Goal: Task Accomplishment & Management: Complete application form

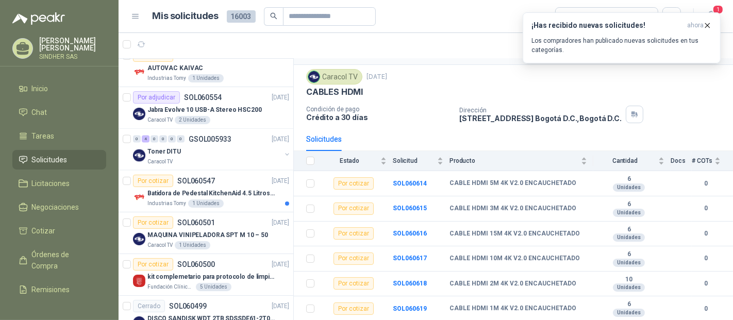
scroll to position [1316, 0]
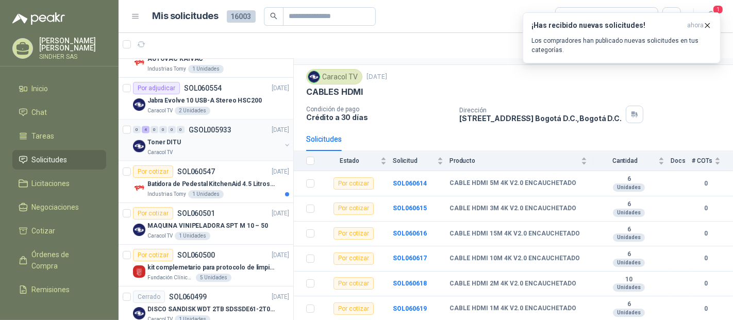
click at [231, 148] on div "Caracol TV" at bounding box center [213, 152] width 133 height 8
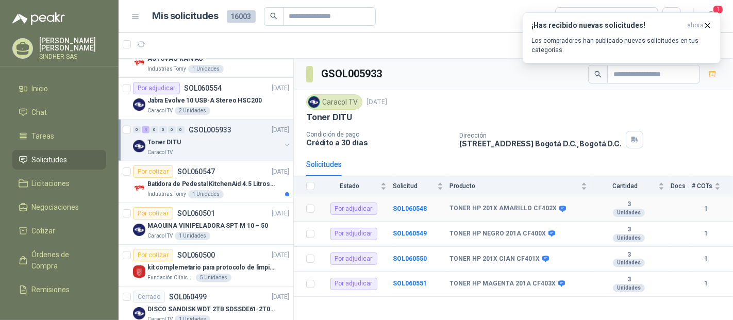
click at [353, 209] on div "Por adjudicar" at bounding box center [353, 208] width 47 height 12
click at [425, 134] on p "Condición de pago" at bounding box center [378, 134] width 145 height 7
click at [283, 141] on div at bounding box center [287, 146] width 8 height 10
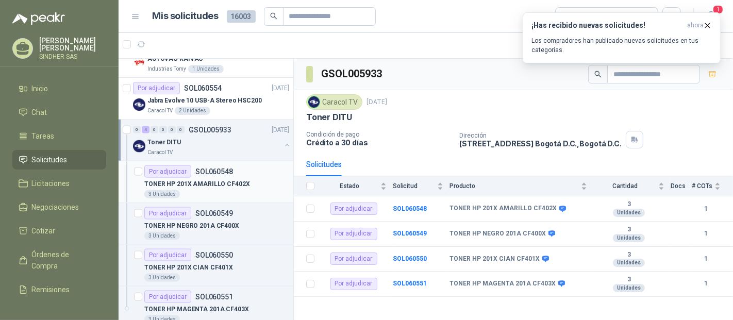
click at [190, 178] on div "TONER HP 201X AMARILLO CF402X" at bounding box center [216, 184] width 145 height 12
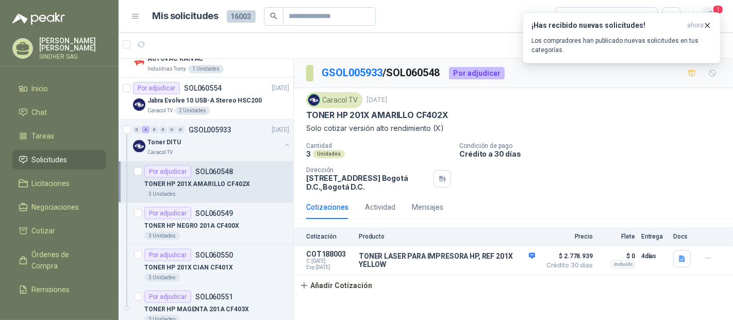
click at [715, 11] on span "1" at bounding box center [717, 10] width 11 height 10
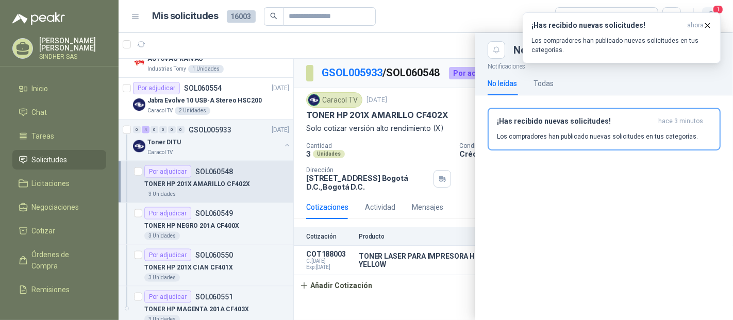
click at [715, 11] on span "1" at bounding box center [717, 10] width 11 height 10
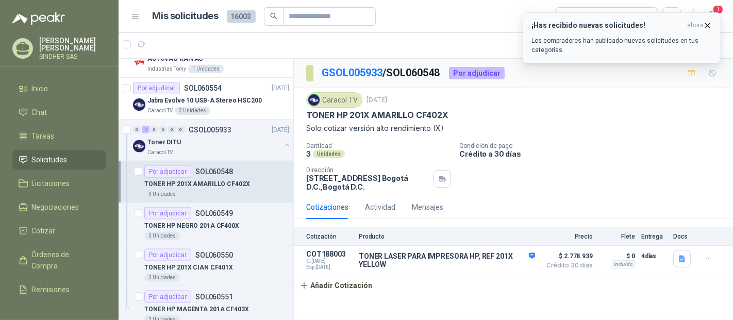
click at [708, 24] on icon "button" at bounding box center [707, 25] width 4 height 4
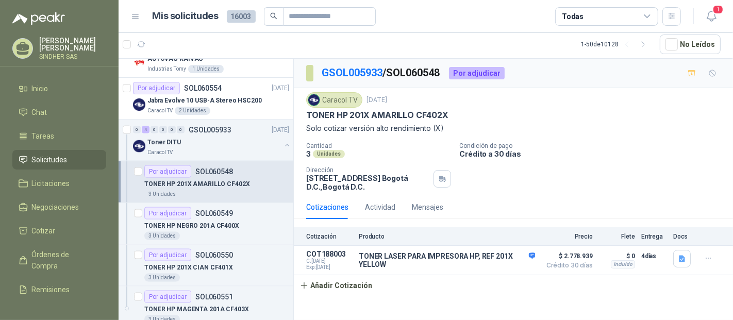
click at [227, 179] on p "TONER HP 201X AMARILLO CF402X" at bounding box center [197, 184] width 106 height 10
click at [509, 260] on button "Detalles" at bounding box center [510, 260] width 48 height 14
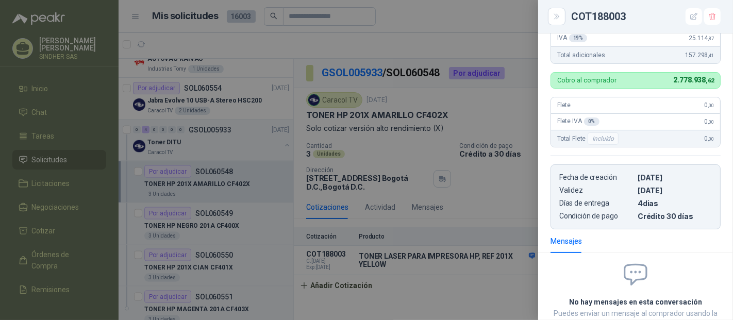
scroll to position [193, 0]
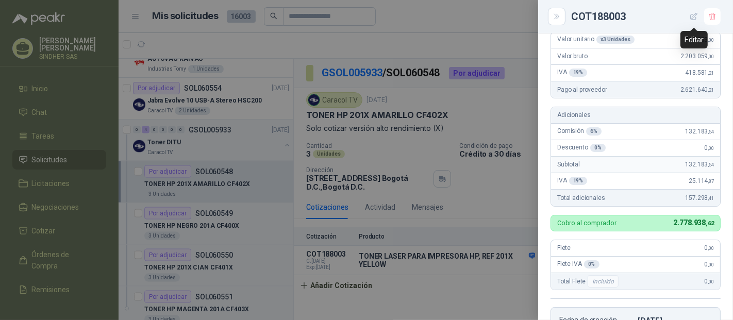
click at [693, 18] on icon "button" at bounding box center [693, 16] width 7 height 7
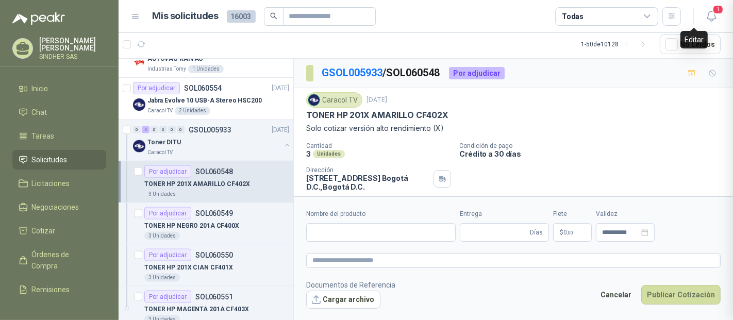
scroll to position [427, 0]
type input "**********"
type input "*"
type textarea "**********"
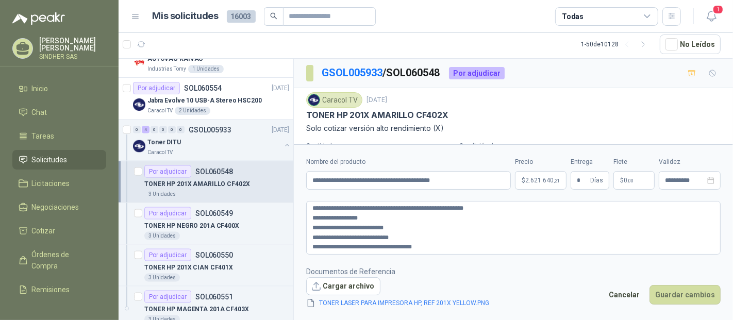
click at [526, 183] on p "$ 2.621.640 ,21" at bounding box center [541, 180] width 52 height 19
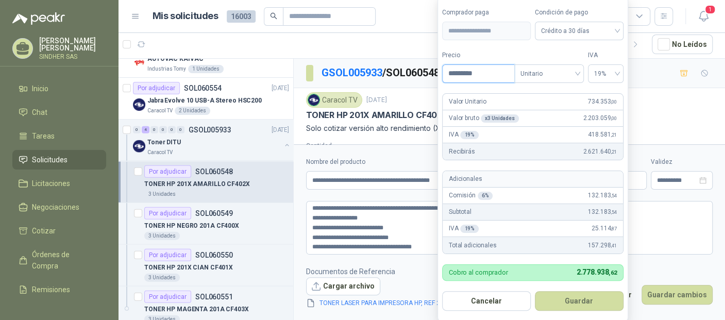
click at [500, 71] on input "*********" at bounding box center [479, 74] width 72 height 18
paste input
type input "*********"
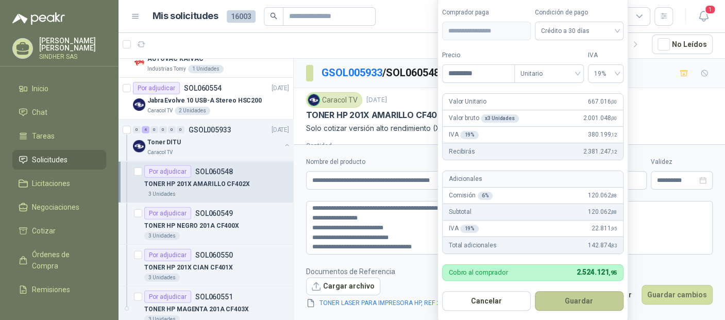
click at [575, 300] on button "Guardar" at bounding box center [579, 301] width 89 height 20
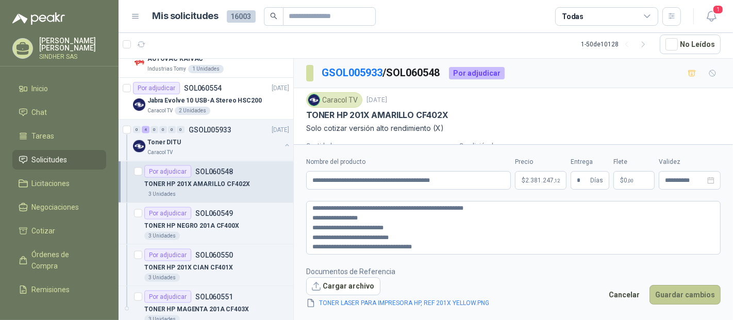
click at [674, 296] on button "Guardar cambios" at bounding box center [684, 295] width 71 height 20
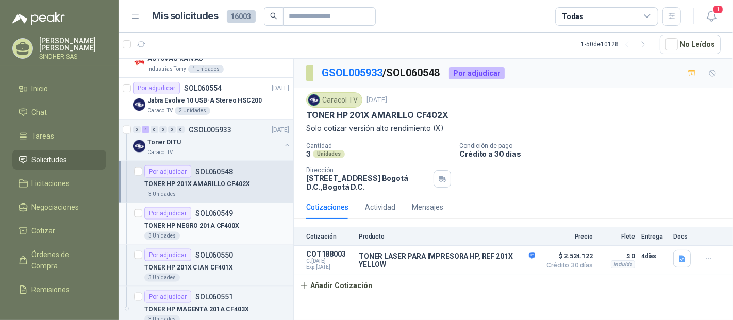
click at [249, 219] on div "TONER HP NEGRO 201A CF400X" at bounding box center [216, 225] width 145 height 12
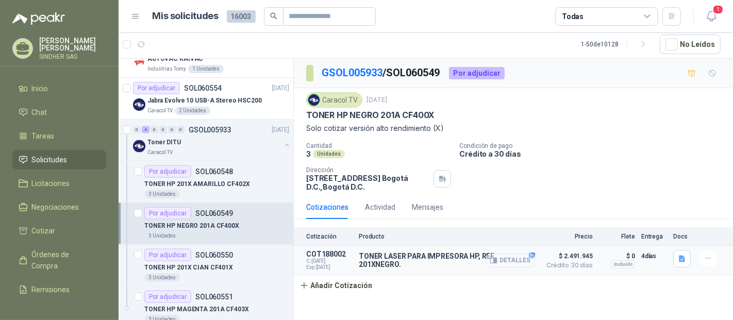
click at [509, 261] on button "Detalles" at bounding box center [510, 260] width 48 height 14
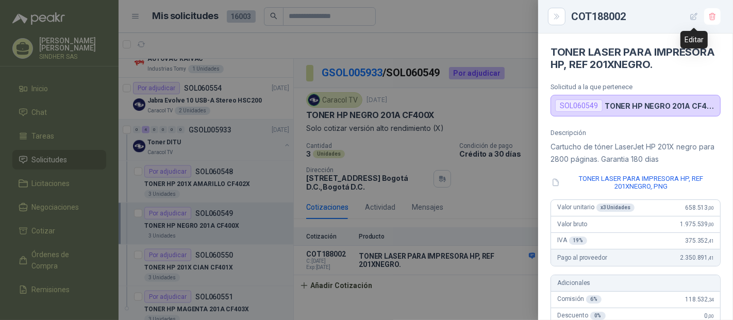
click at [690, 14] on icon "button" at bounding box center [693, 16] width 7 height 7
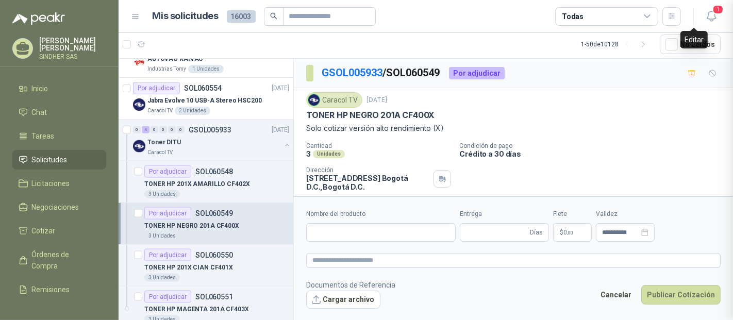
type input "**********"
type input "*"
type textarea "**********"
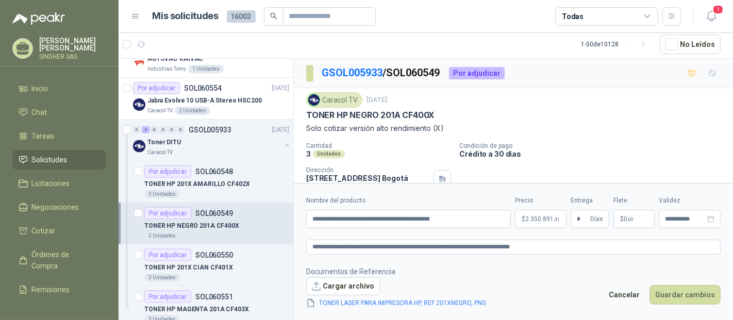
click at [533, 217] on body "[PERSON_NAME] SINDHER SAS Inicio Chat Tareas Solicitudes Licitaciones Negociaci…" at bounding box center [366, 160] width 733 height 320
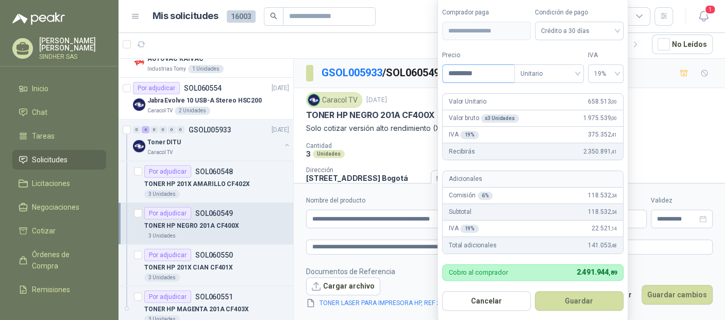
drag, startPoint x: 490, startPoint y: 75, endPoint x: 453, endPoint y: 75, distance: 36.6
click at [453, 75] on input "*********" at bounding box center [479, 74] width 72 height 18
click at [484, 268] on div "Cobro al comprador 2.491.944 ,89" at bounding box center [532, 272] width 181 height 16
click at [485, 73] on input "*********" at bounding box center [479, 74] width 72 height 18
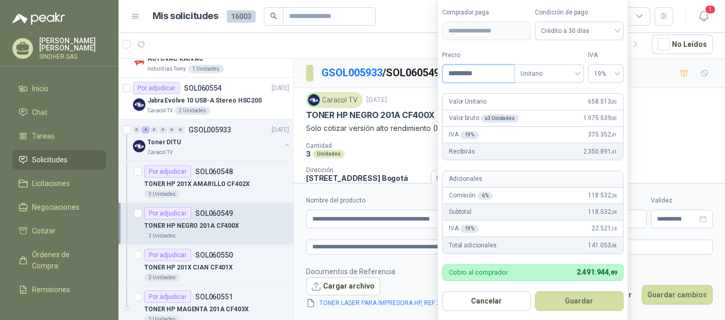
click at [485, 73] on input "*********" at bounding box center [479, 74] width 72 height 18
paste input
type input "*********"
click at [588, 302] on button "Guardar" at bounding box center [579, 301] width 89 height 20
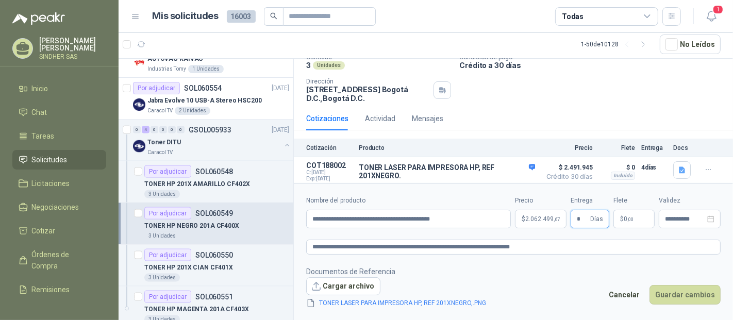
scroll to position [91, 0]
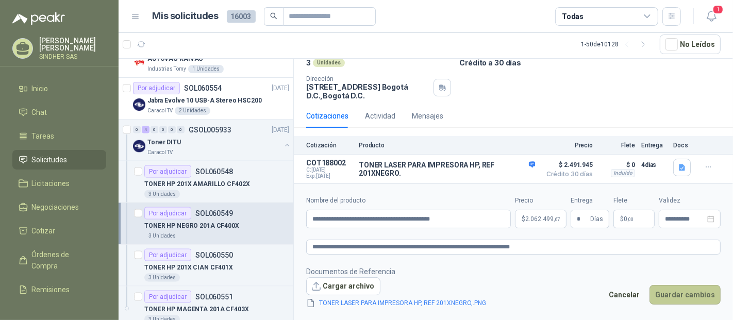
click at [671, 295] on button "Guardar cambios" at bounding box center [684, 295] width 71 height 20
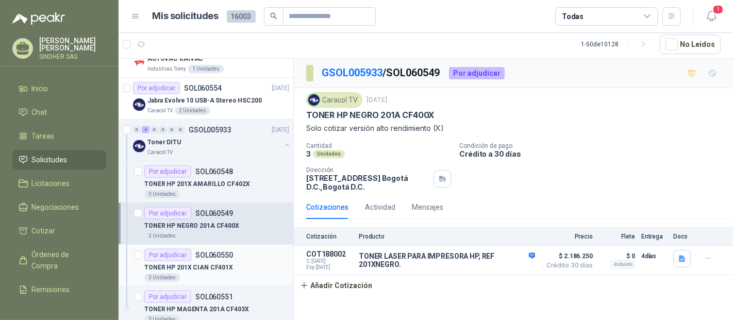
click at [239, 253] on div "Por adjudicar SOL060550" at bounding box center [216, 255] width 145 height 12
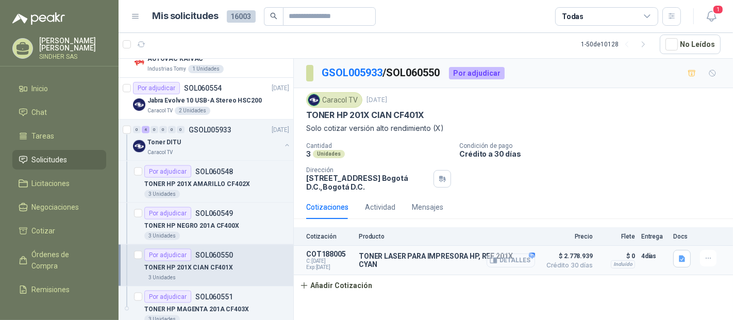
click at [493, 258] on icon "button" at bounding box center [493, 261] width 8 height 8
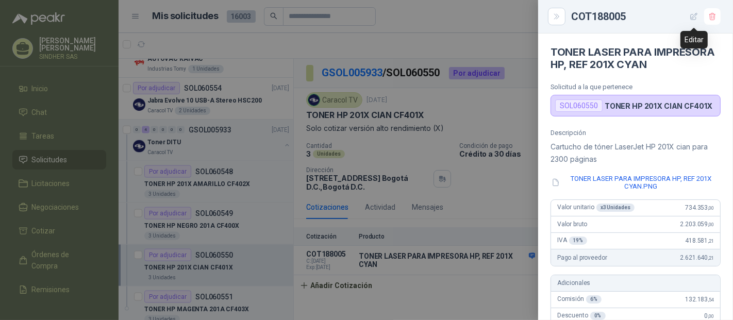
click at [690, 19] on icon "button" at bounding box center [693, 16] width 7 height 7
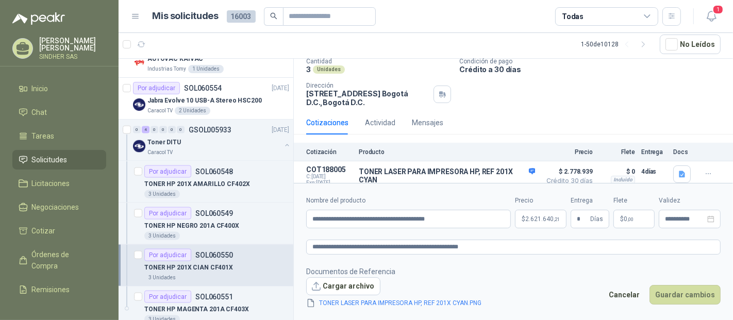
scroll to position [91, 0]
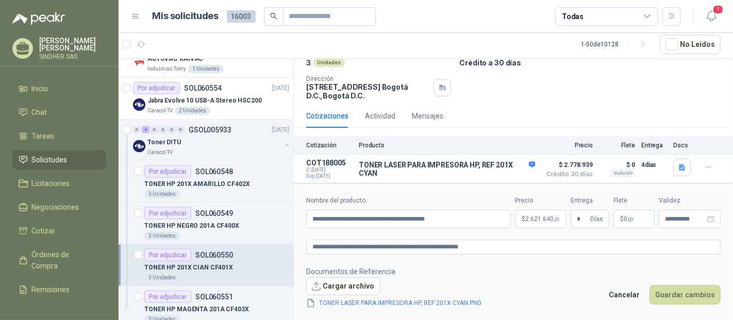
click at [545, 220] on span "2.621.640 ,21" at bounding box center [542, 219] width 35 height 6
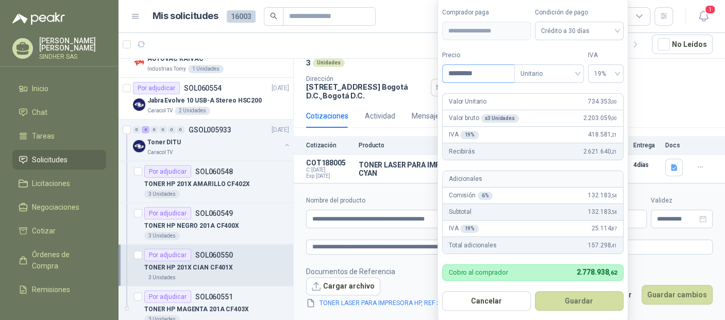
click at [493, 71] on input "*********" at bounding box center [479, 74] width 72 height 18
paste input
type input "*********"
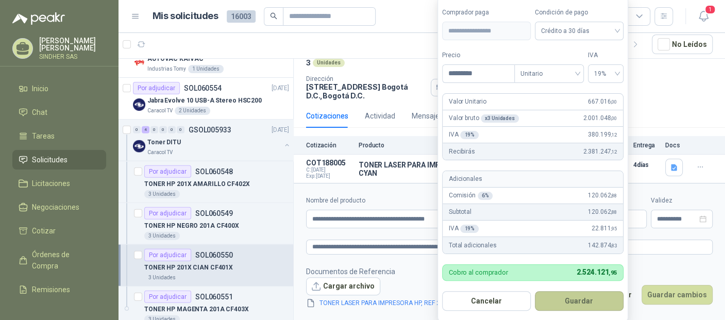
click at [591, 296] on button "Guardar" at bounding box center [579, 301] width 89 height 20
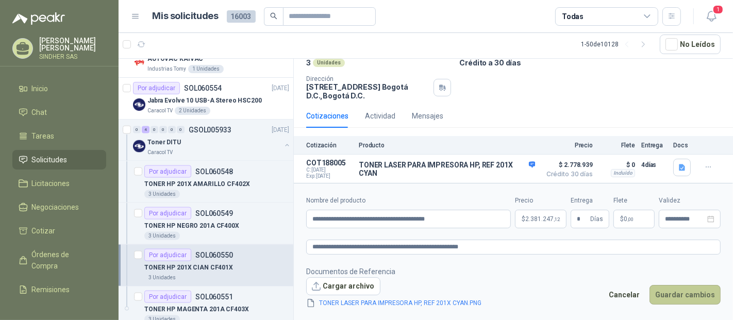
click at [685, 300] on button "Guardar cambios" at bounding box center [684, 295] width 71 height 20
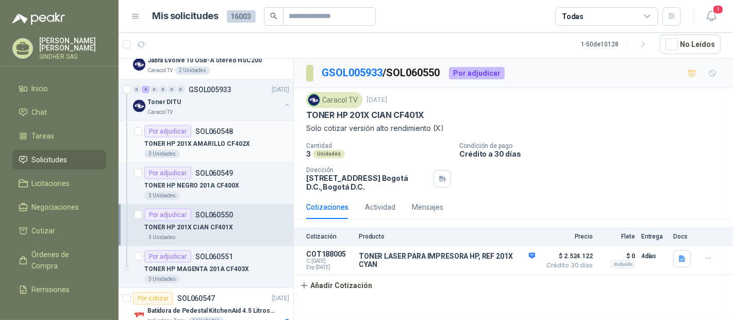
scroll to position [1374, 0]
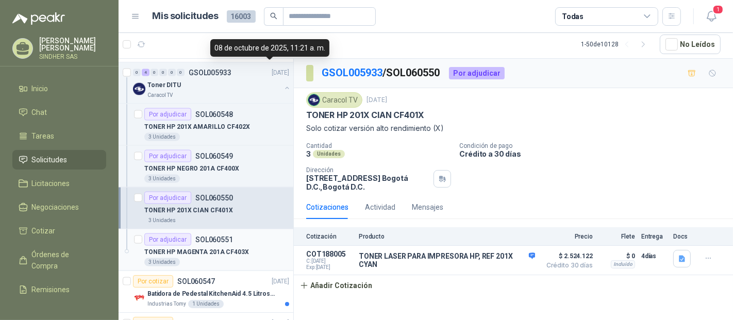
click at [234, 238] on div "Por adjudicar SOL060551" at bounding box center [216, 239] width 145 height 12
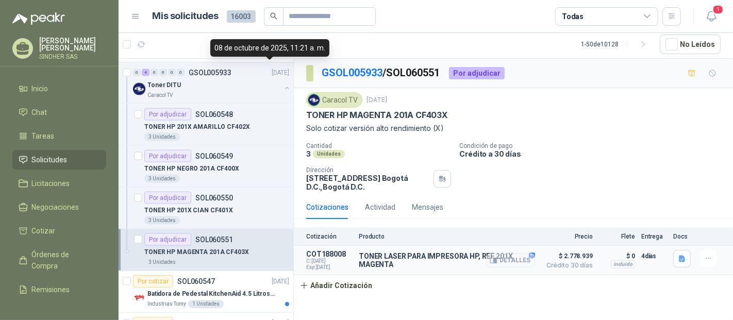
click at [524, 257] on button "Detalles" at bounding box center [510, 260] width 48 height 14
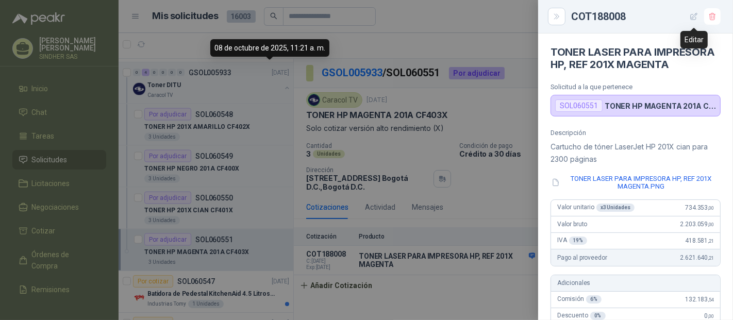
click at [688, 16] on button "button" at bounding box center [693, 16] width 16 height 16
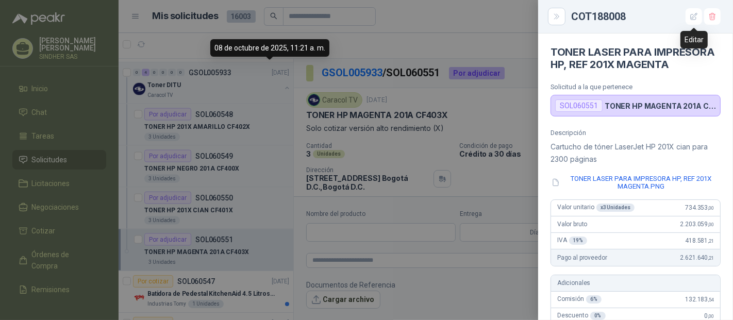
scroll to position [402, 0]
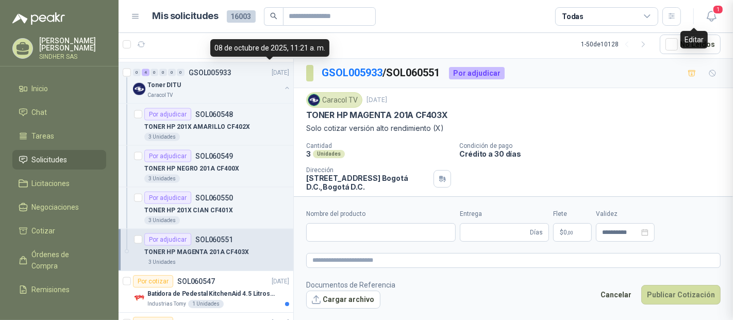
type input "**********"
type input "*"
type textarea "**********"
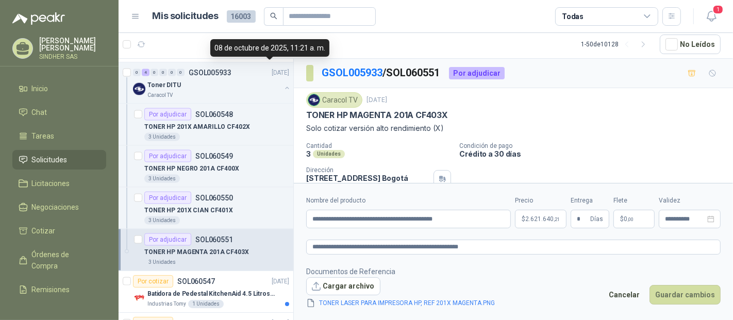
click at [535, 218] on span "2.621.640 ,21" at bounding box center [542, 219] width 35 height 6
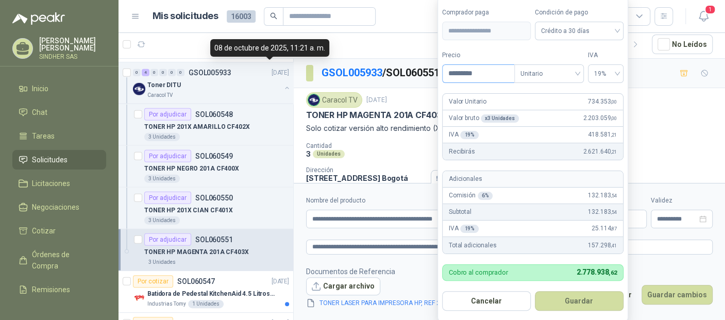
click at [477, 68] on input "*********" at bounding box center [479, 74] width 72 height 18
type input "*********"
click at [579, 306] on button "Guardar" at bounding box center [579, 301] width 89 height 20
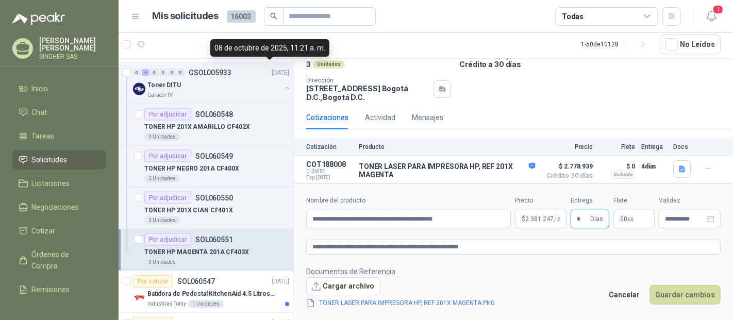
scroll to position [91, 0]
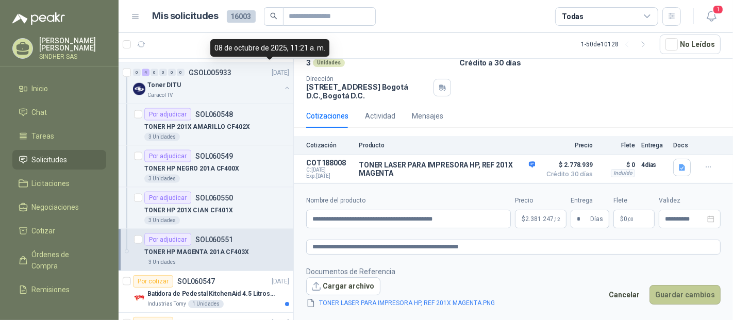
click at [679, 292] on button "Guardar cambios" at bounding box center [684, 295] width 71 height 20
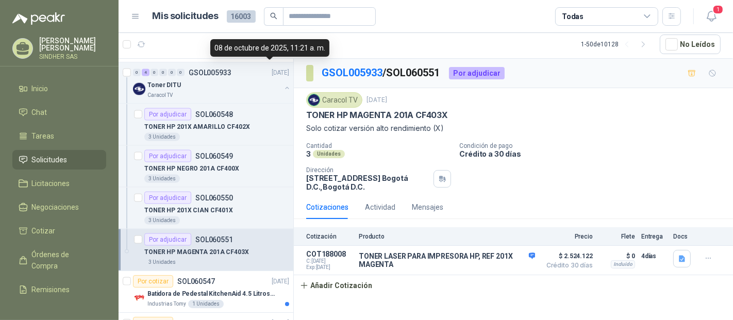
click at [586, 151] on p "Crédito a 30 días" at bounding box center [593, 153] width 269 height 9
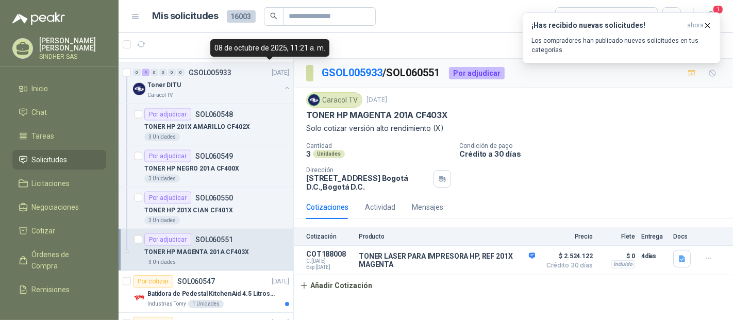
click at [623, 124] on p "Solo cotizar versión alto rendimiento (X)" at bounding box center [513, 128] width 414 height 11
click at [708, 23] on icon "button" at bounding box center [707, 25] width 9 height 9
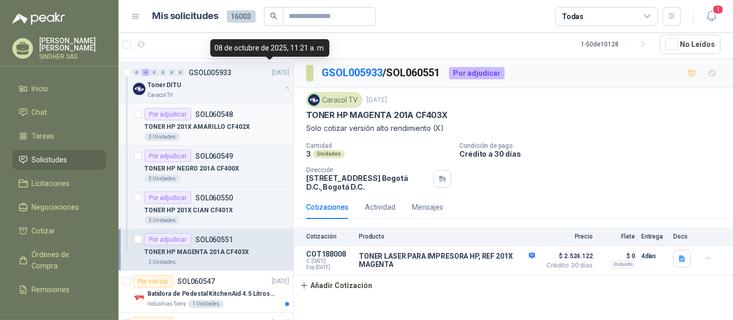
click at [243, 122] on p "TONER HP 201X AMARILLO CF402X" at bounding box center [197, 127] width 106 height 10
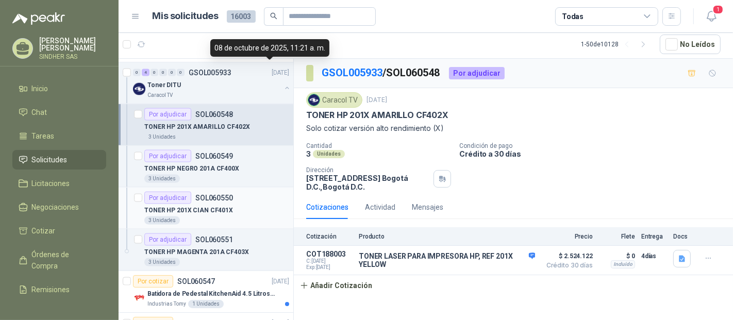
click at [243, 197] on div "Por adjudicar SOL060550 TONER HP 201X CIAN CF401X 3 Unidades" at bounding box center [216, 208] width 145 height 33
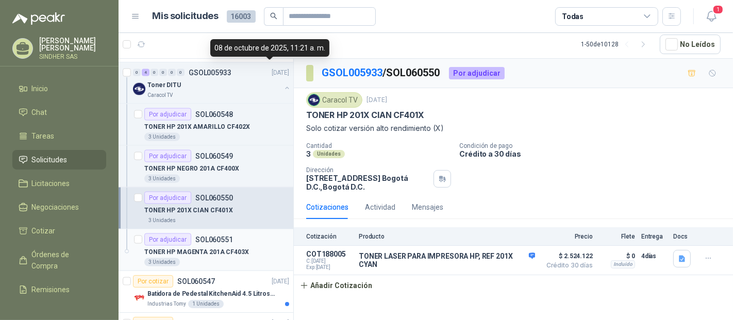
click at [243, 246] on div "TONER HP MAGENTA 201A CF403X" at bounding box center [216, 252] width 145 height 12
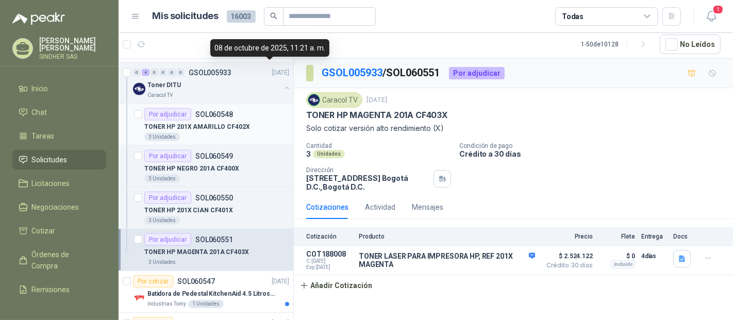
click at [253, 121] on div "TONER HP 201X AMARILLO CF402X" at bounding box center [216, 127] width 145 height 12
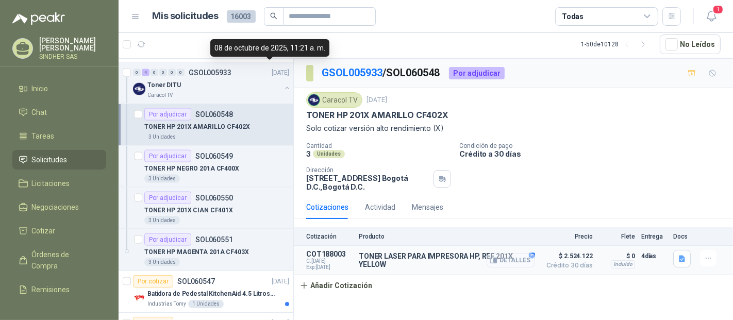
click at [516, 258] on button "Detalles" at bounding box center [510, 260] width 48 height 14
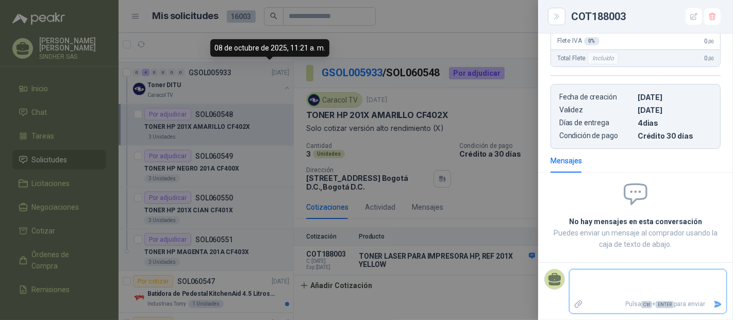
scroll to position [427, 0]
click at [520, 77] on div at bounding box center [366, 160] width 733 height 320
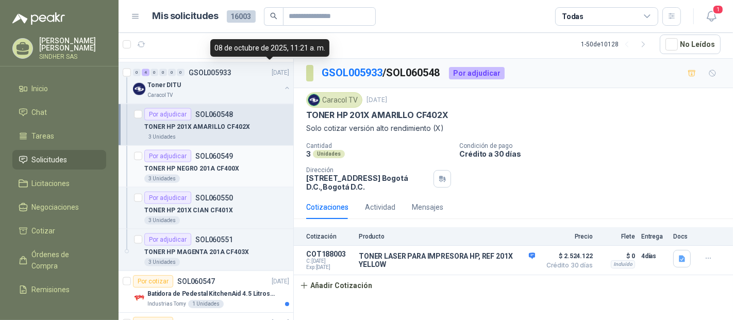
click at [222, 164] on p "TONER HP NEGRO 201A CF400X" at bounding box center [191, 169] width 95 height 10
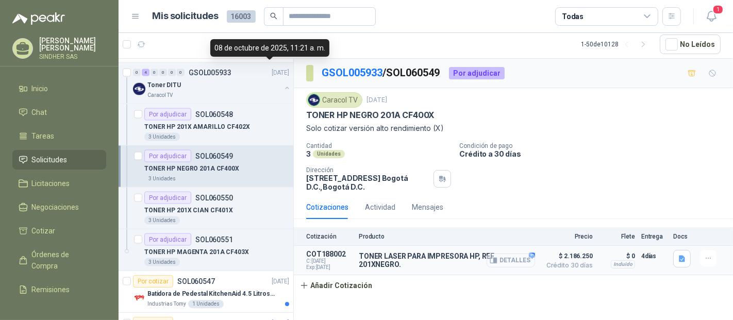
click at [516, 257] on button "Detalles" at bounding box center [510, 260] width 48 height 14
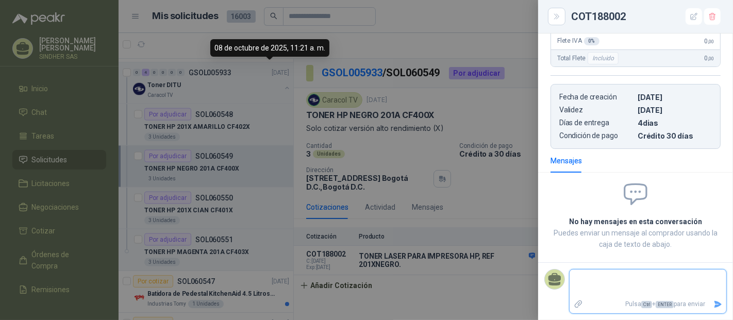
scroll to position [402, 0]
click at [506, 202] on div at bounding box center [366, 160] width 733 height 320
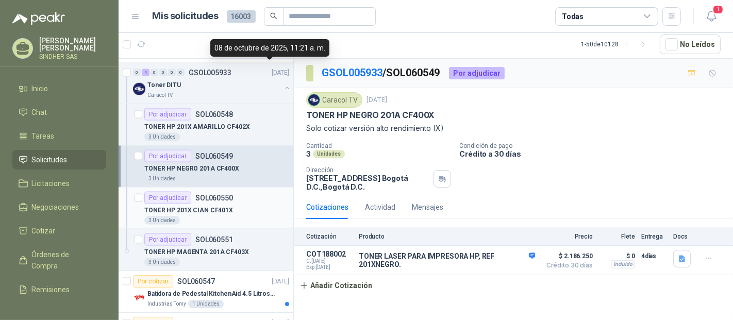
click at [228, 204] on div "TONER HP 201X CIAN CF401X" at bounding box center [216, 210] width 145 height 12
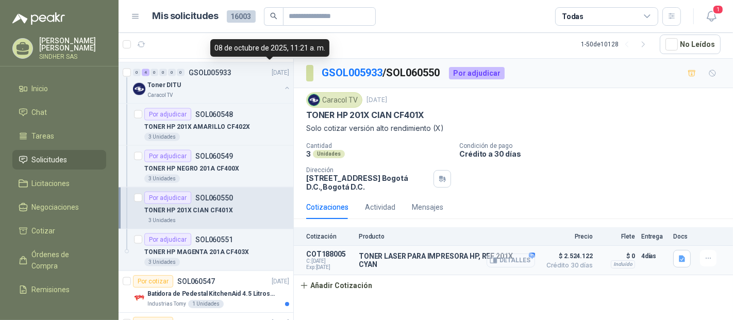
click at [528, 258] on button "Detalles" at bounding box center [510, 260] width 48 height 14
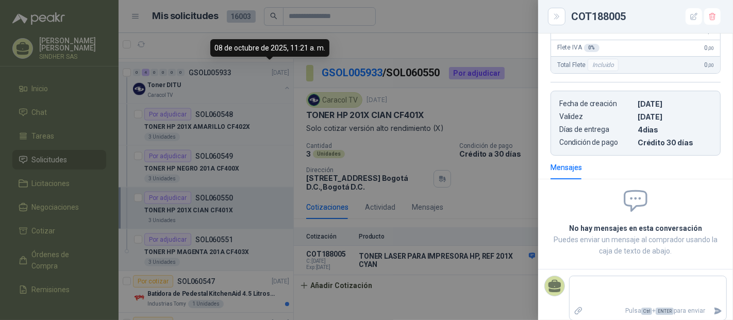
scroll to position [41, 0]
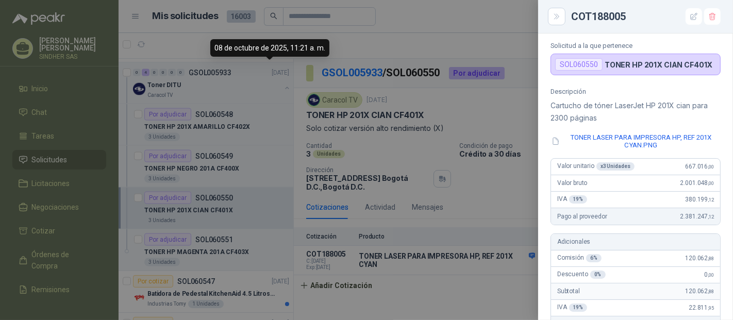
drag, startPoint x: 359, startPoint y: 187, endPoint x: 282, endPoint y: 213, distance: 81.1
click at [358, 186] on div at bounding box center [366, 160] width 733 height 320
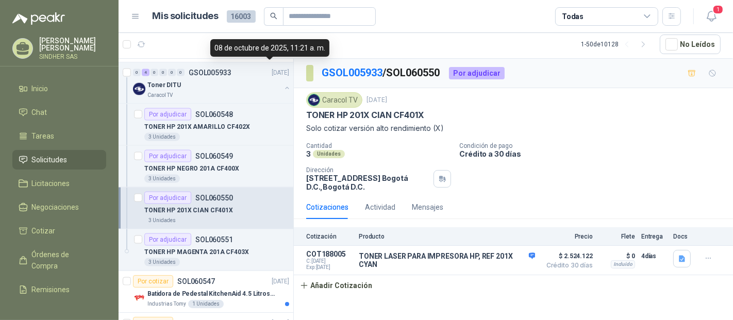
click at [227, 238] on div "Por adjudicar SOL060551" at bounding box center [188, 239] width 89 height 12
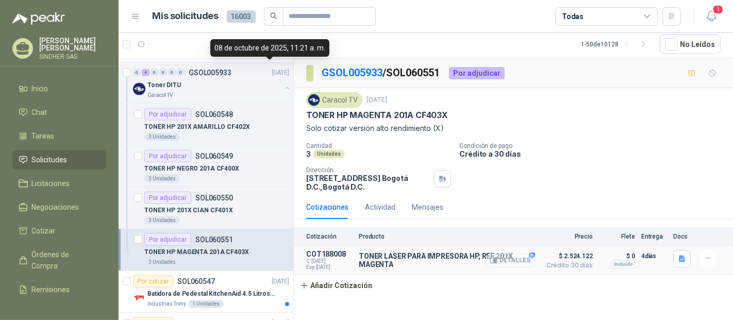
click at [519, 256] on button "Detalles" at bounding box center [510, 260] width 48 height 14
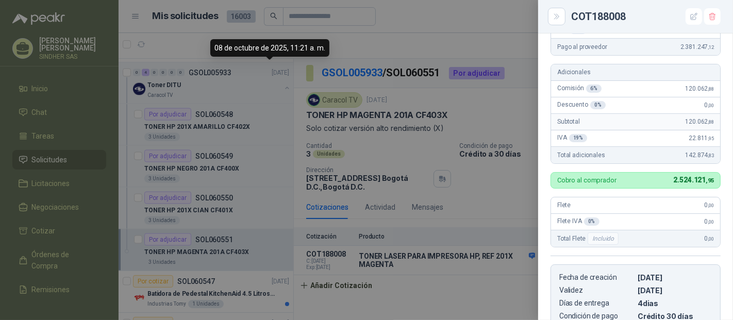
scroll to position [116, 0]
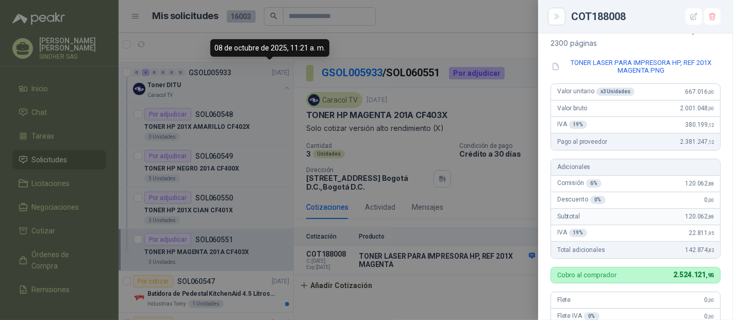
click at [450, 160] on div at bounding box center [366, 160] width 733 height 320
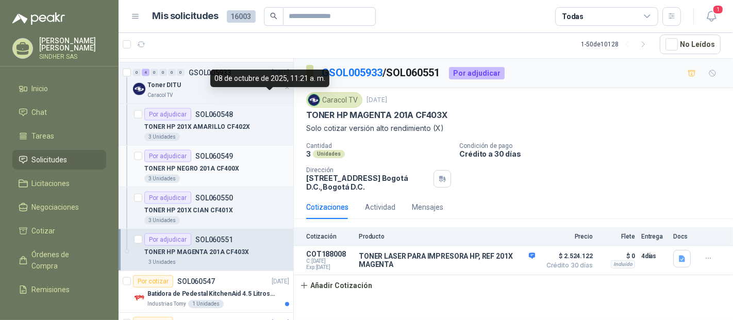
scroll to position [1316, 0]
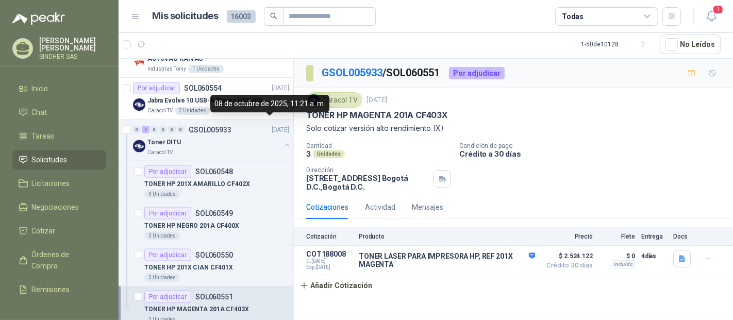
click at [595, 138] on div "Caracol TV [DATE] TONER HP MAGENTA 201A CF403X Solo cotizar versión alto rendim…" at bounding box center [513, 141] width 414 height 99
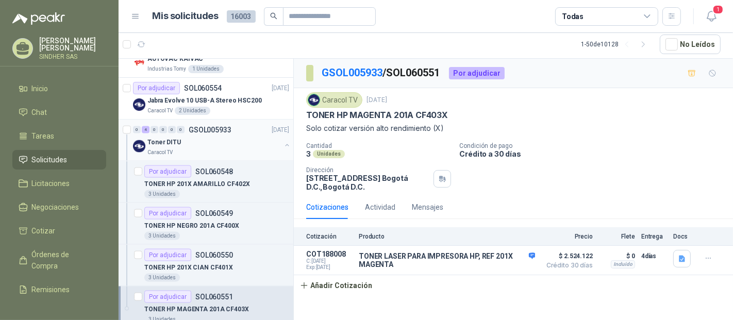
click at [283, 141] on button "button" at bounding box center [287, 145] width 8 height 8
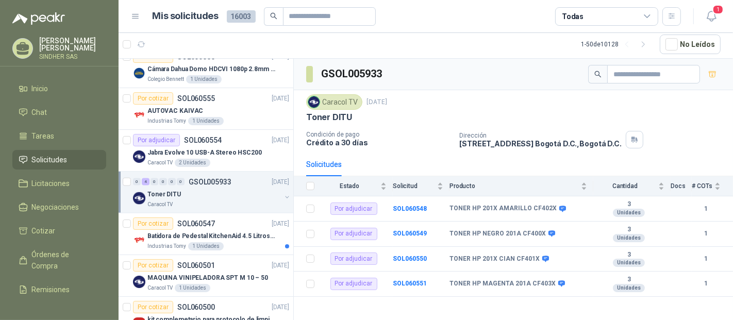
scroll to position [1259, 0]
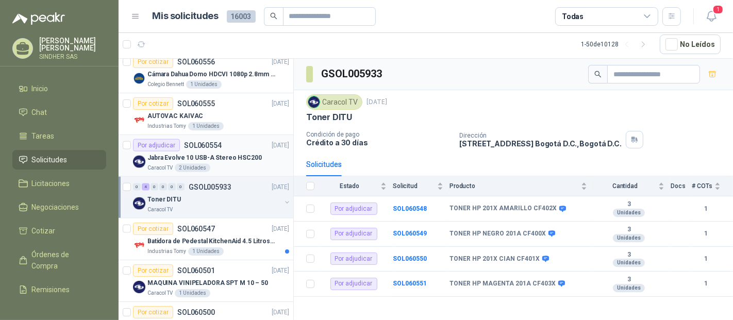
click at [247, 153] on p "Jabra Evolve 10 USB-A Stereo HSC200" at bounding box center [204, 158] width 114 height 10
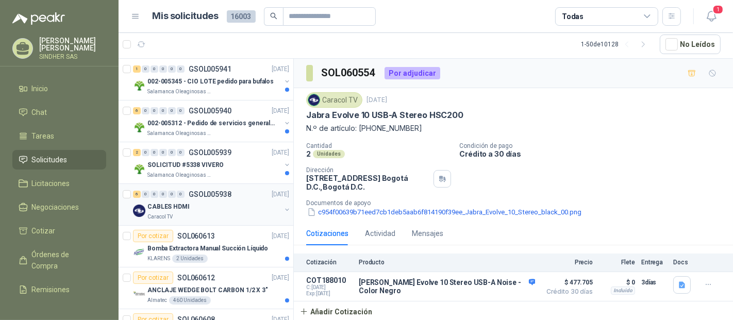
click at [250, 209] on div "CABLES HDMI" at bounding box center [213, 206] width 133 height 12
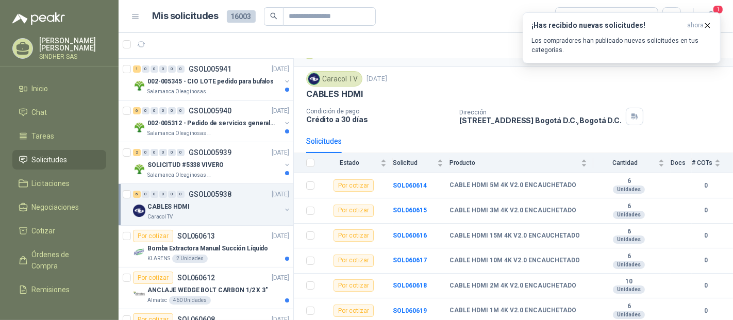
scroll to position [25, 0]
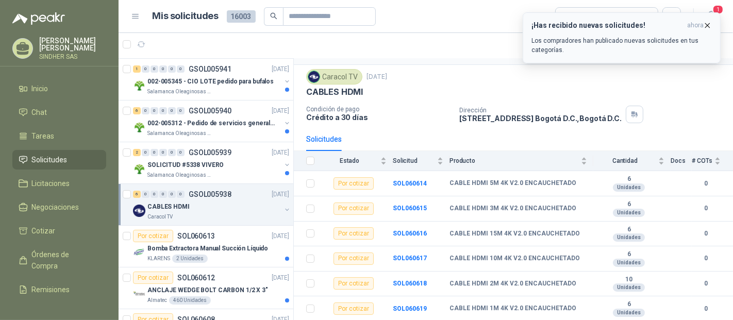
click at [709, 20] on button "¡Has recibido nuevas solicitudes! ahora Los compradores han publicado nuevas so…" at bounding box center [621, 37] width 198 height 51
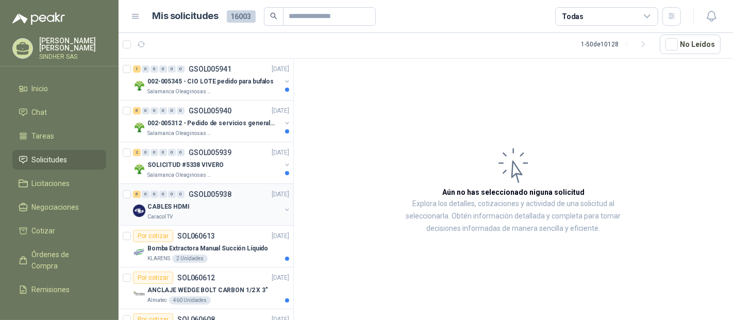
click at [194, 211] on div "CABLES HDMI" at bounding box center [213, 206] width 133 height 12
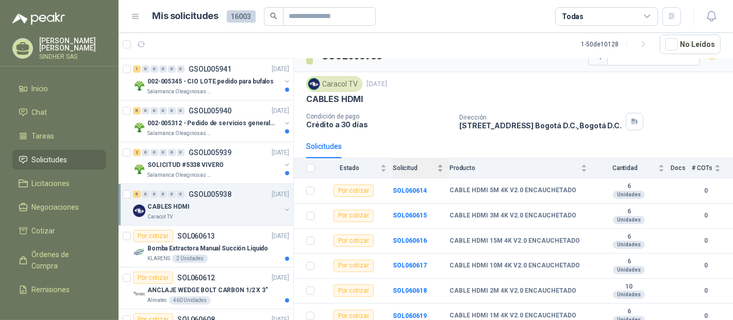
scroll to position [25, 0]
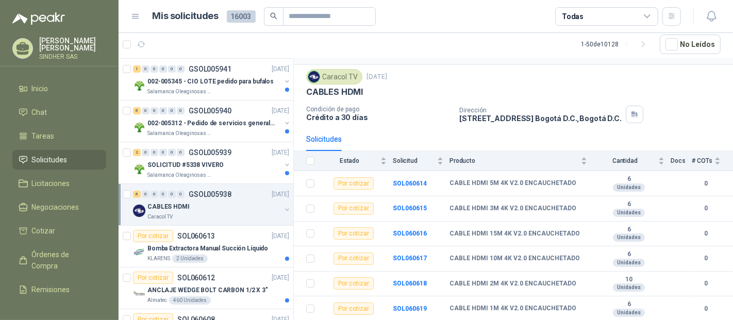
click at [293, 74] on div "1 0 0 0 0 0 GSOL005941 [DATE] 002-005345 - CIO LOTE pedido para bufalos Salaman…" at bounding box center [205, 190] width 175 height 262
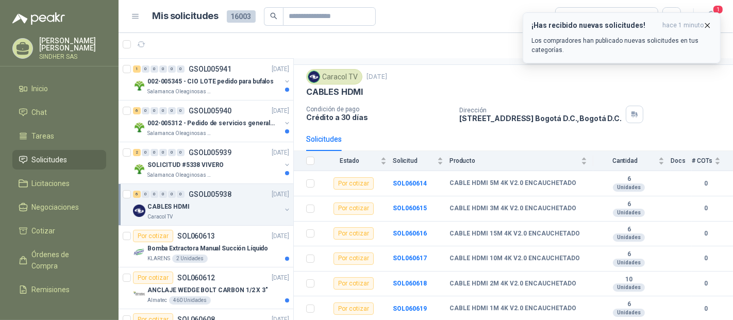
click at [707, 23] on icon "button" at bounding box center [707, 25] width 9 height 9
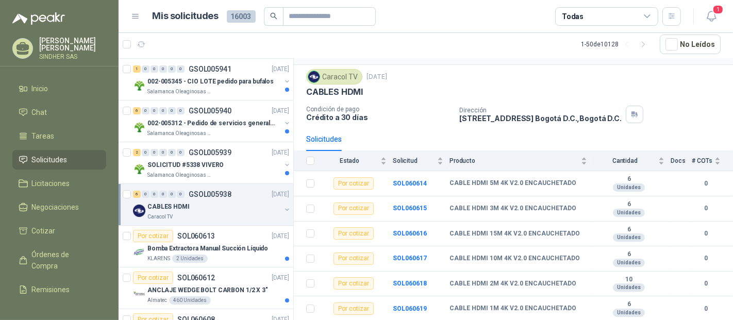
drag, startPoint x: 145, startPoint y: 42, endPoint x: 248, endPoint y: 39, distance: 102.6
click at [160, 40] on article "1 - 50 de 10128 No Leídos" at bounding box center [425, 44] width 614 height 28
click at [715, 15] on icon "button" at bounding box center [711, 16] width 13 height 13
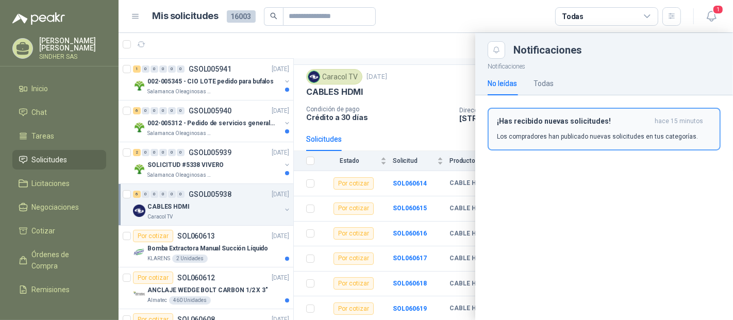
click at [598, 120] on h3 "¡Has recibido nuevas solicitudes!" at bounding box center [574, 121] width 154 height 9
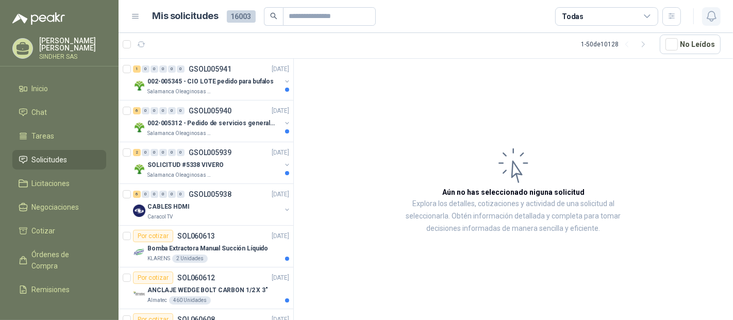
click at [709, 18] on icon "button" at bounding box center [711, 16] width 13 height 13
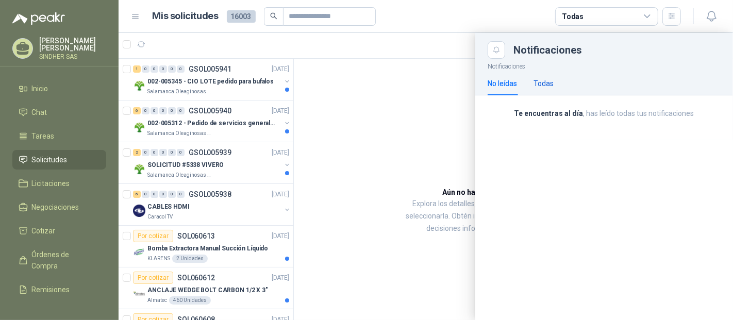
click at [543, 81] on div "Todas" at bounding box center [543, 83] width 20 height 11
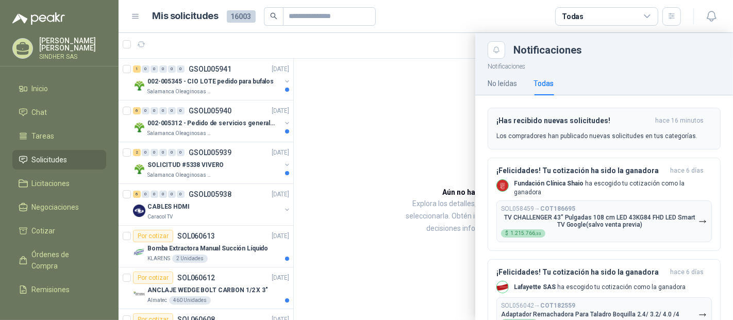
click at [529, 140] on button "¡Has recibido nuevas solicitudes! hace 16 minutos Los compradores han publicado…" at bounding box center [603, 129] width 233 height 42
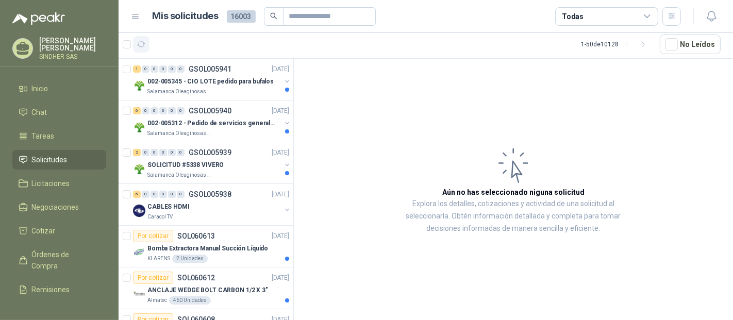
click at [136, 41] on button "button" at bounding box center [141, 44] width 16 height 16
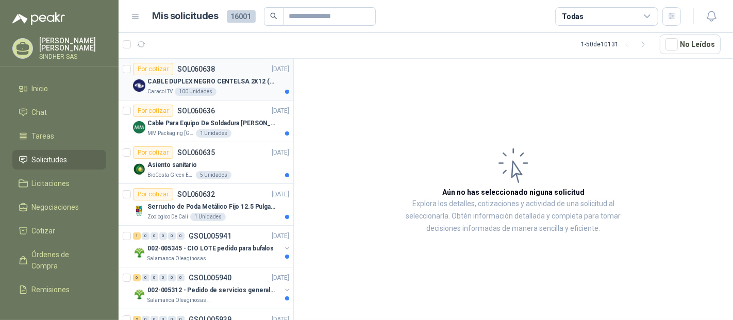
click at [244, 88] on div "Caracol TV 100 Unidades" at bounding box center [218, 92] width 142 height 8
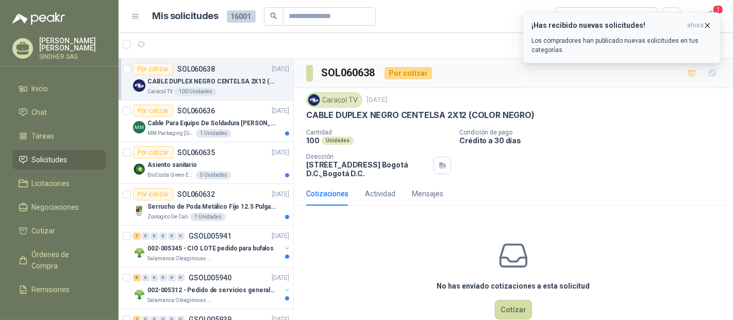
click at [618, 33] on div "¡Has recibido nuevas solicitudes! ahora Los compradores han publicado nuevas so…" at bounding box center [621, 37] width 180 height 33
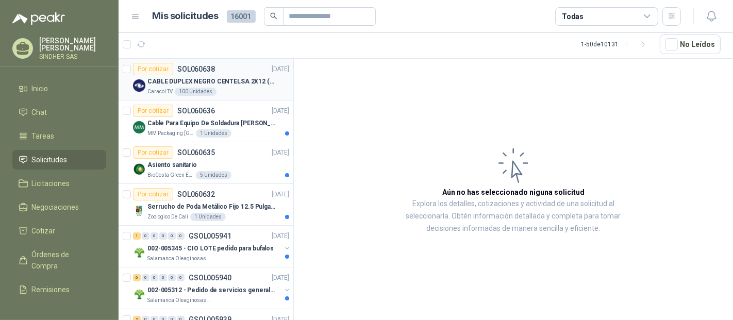
click at [219, 84] on p "CABLE DUPLEX NEGRO CENTELSA 2X12 (COLOR NEGRO)" at bounding box center [211, 82] width 128 height 10
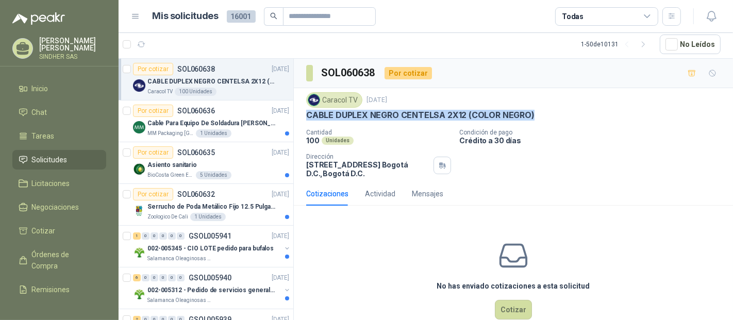
drag, startPoint x: 306, startPoint y: 112, endPoint x: 534, endPoint y: 112, distance: 227.7
click at [534, 112] on div "CABLE DUPLEX NEGRO CENTELSA 2X12 (COLOR NEGRO)" at bounding box center [513, 115] width 414 height 11
copy p "CABLE DUPLEX NEGRO CENTELSA 2X12 (COLOR NEGRO)"
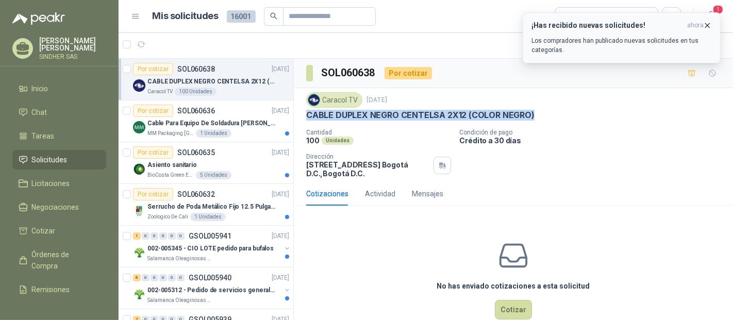
click at [707, 22] on icon "button" at bounding box center [707, 25] width 9 height 9
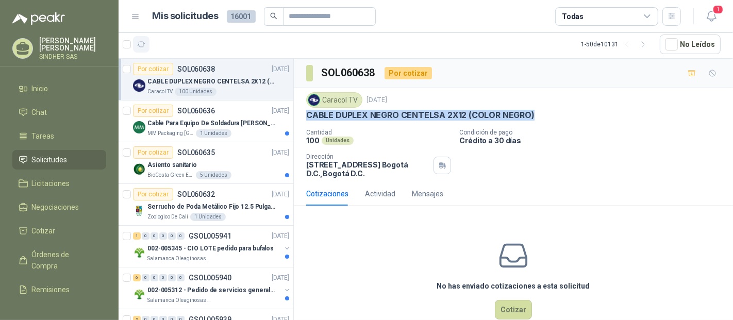
click at [140, 45] on icon "button" at bounding box center [142, 44] width 8 height 5
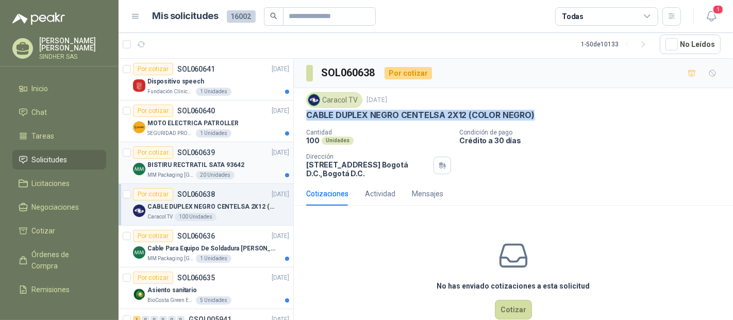
click at [239, 173] on div "MM Packaging [GEOGRAPHIC_DATA] 20 Unidades" at bounding box center [218, 175] width 142 height 8
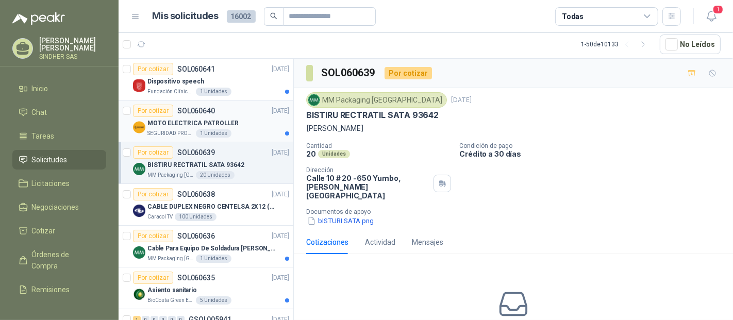
click at [239, 129] on div "SEGURIDAD PROVISER LTDA 1 Unidades" at bounding box center [218, 133] width 142 height 8
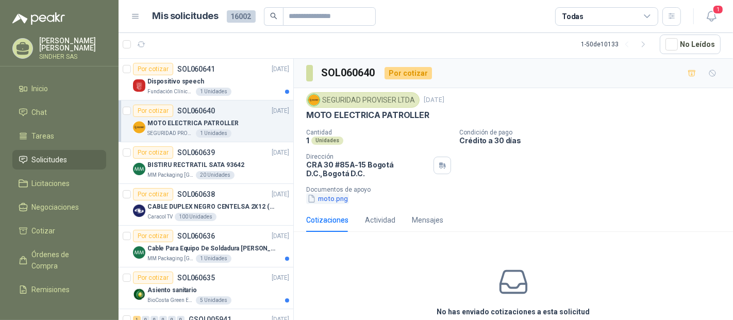
click at [330, 201] on button "moto.png" at bounding box center [327, 198] width 43 height 11
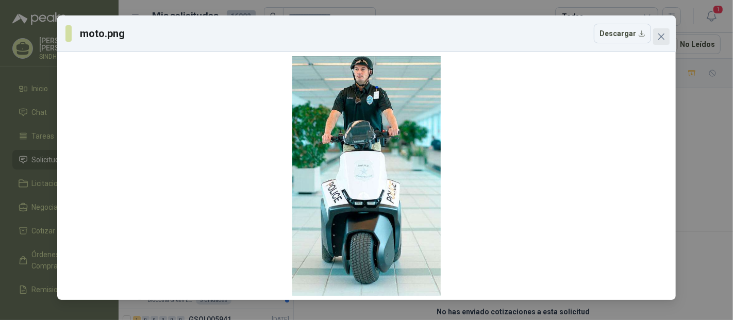
click at [664, 41] on button "Close" at bounding box center [661, 36] width 16 height 16
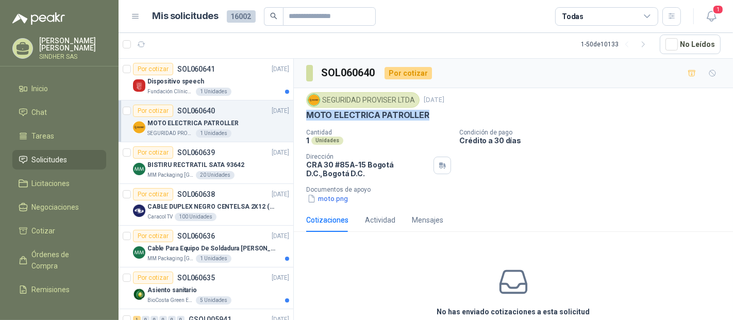
drag, startPoint x: 427, startPoint y: 114, endPoint x: 306, endPoint y: 121, distance: 121.3
click at [306, 121] on div "SEGURIDAD PROVISER LTDA [DATE] MOTO ELECTRICA PATROLLER Cantidad 1 Unidades Con…" at bounding box center [513, 148] width 414 height 112
copy p "MOTO ELECTRICA PATROLLER"
click at [335, 198] on button "moto.png" at bounding box center [327, 198] width 43 height 11
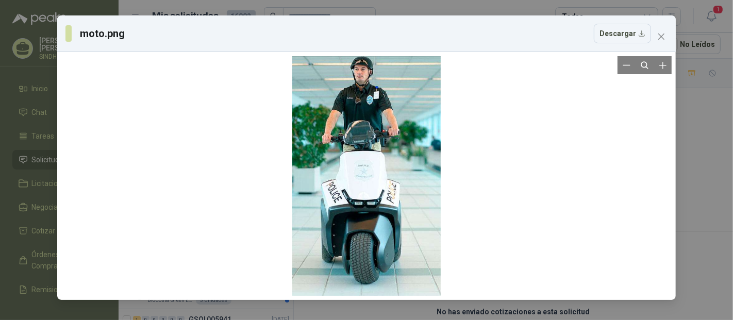
click at [506, 138] on div at bounding box center [366, 176] width 610 height 240
click at [684, 167] on div "moto.png Descargar" at bounding box center [366, 160] width 733 height 320
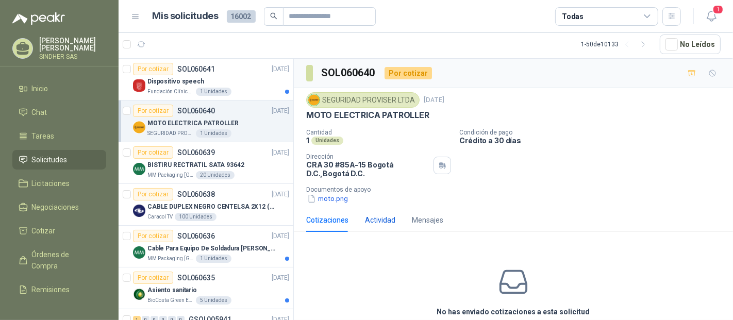
click at [387, 217] on div "Actividad" at bounding box center [380, 219] width 30 height 11
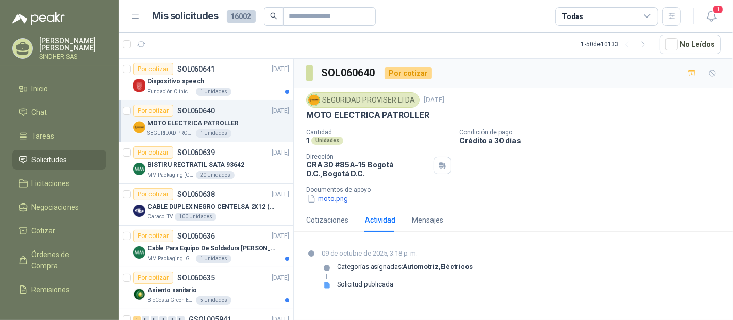
click at [447, 266] on strong "Eléctricos" at bounding box center [456, 267] width 32 height 8
click at [564, 138] on p "Crédito a 30 días" at bounding box center [593, 140] width 269 height 9
click at [236, 88] on div "Fundación Clínica Shaio 1 Unidades" at bounding box center [218, 92] width 142 height 8
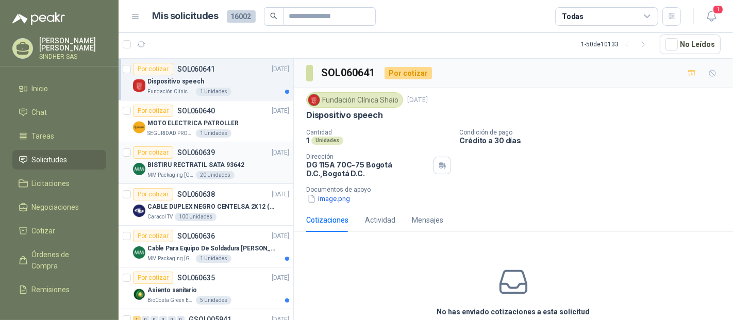
click at [244, 165] on div "BISTIRU RECTRATIL SATA 93642" at bounding box center [218, 165] width 142 height 12
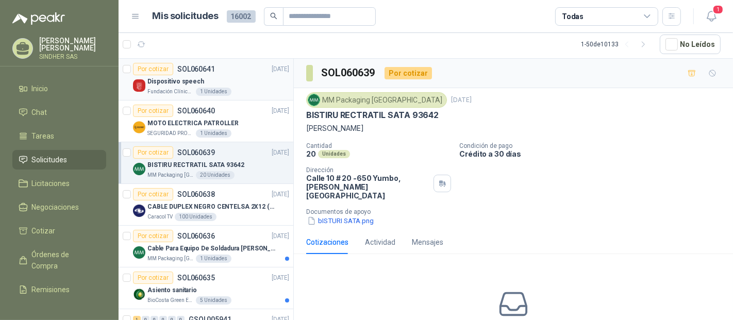
click at [239, 74] on div "Por cotizar SOL060641 [DATE]" at bounding box center [211, 69] width 156 height 12
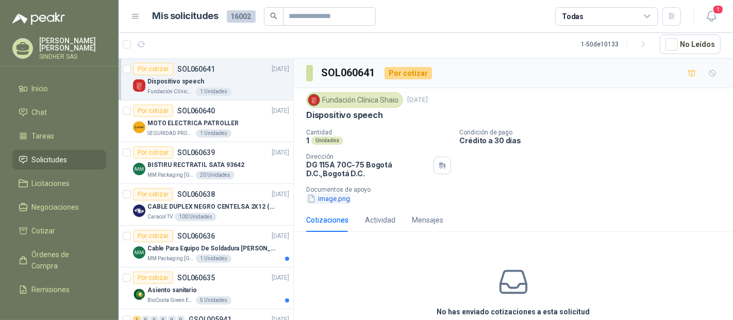
click at [335, 198] on button "image.png" at bounding box center [328, 198] width 45 height 11
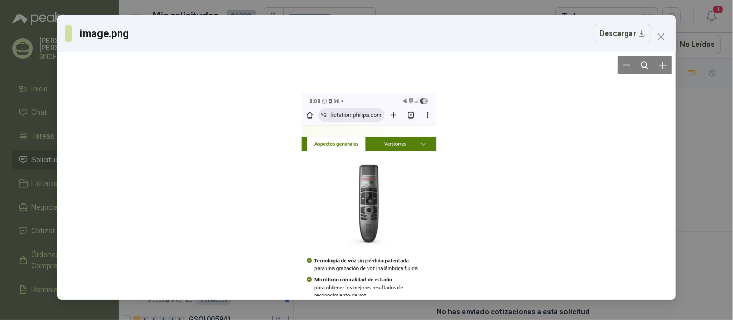
drag, startPoint x: 381, startPoint y: 205, endPoint x: 422, endPoint y: 271, distance: 78.2
click at [398, 275] on div at bounding box center [368, 240] width 135 height 293
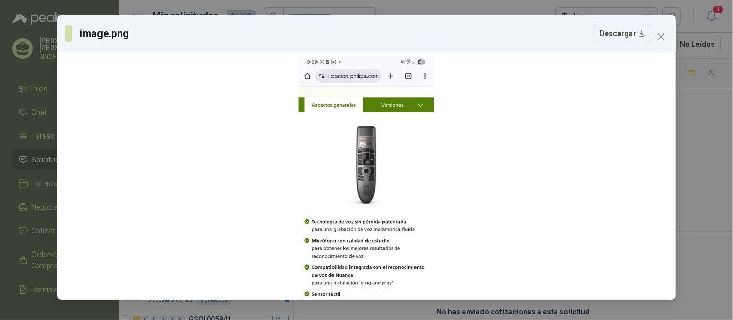
click at [703, 164] on div "image.png Descargar" at bounding box center [366, 160] width 733 height 320
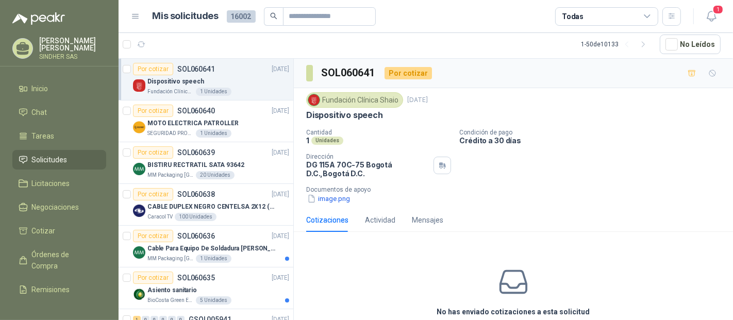
drag, startPoint x: 380, startPoint y: 113, endPoint x: 304, endPoint y: 115, distance: 75.2
click at [304, 115] on div "Fundación Clínica Shaio [DATE] Dispositivo speech Cantidad 1 Unidades Condición…" at bounding box center [513, 148] width 439 height 120
copy p "Dispositivo speech"
click at [342, 205] on div "Fundación Clínica Shaio [DATE] Dispositivo speech Cantidad 1 Unidades Condición…" at bounding box center [513, 148] width 439 height 120
click at [343, 204] on div "Fundación Clínica Shaio [DATE] Dispositivo speech Cantidad 1 Unidades Condición…" at bounding box center [513, 148] width 439 height 120
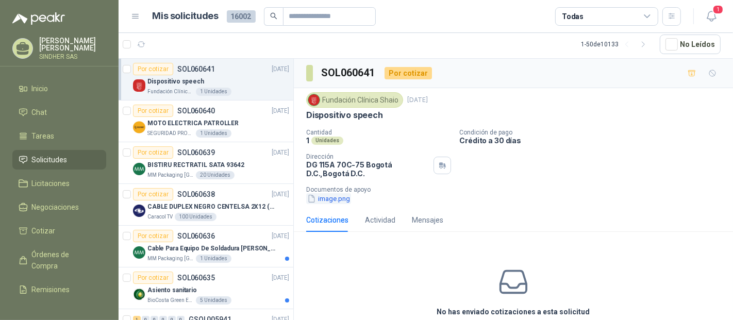
click at [349, 200] on button "image.png" at bounding box center [328, 198] width 45 height 11
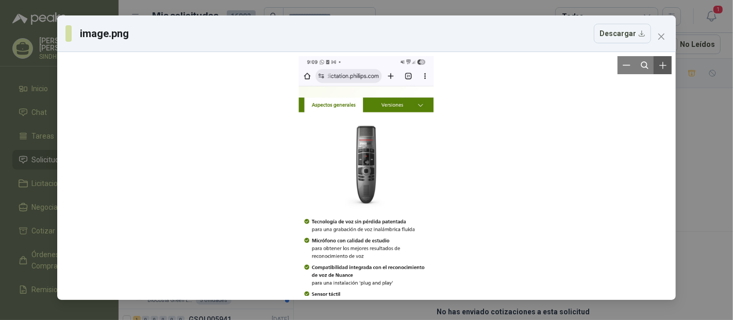
click at [662, 65] on icon "Zoom in" at bounding box center [662, 65] width 7 height 7
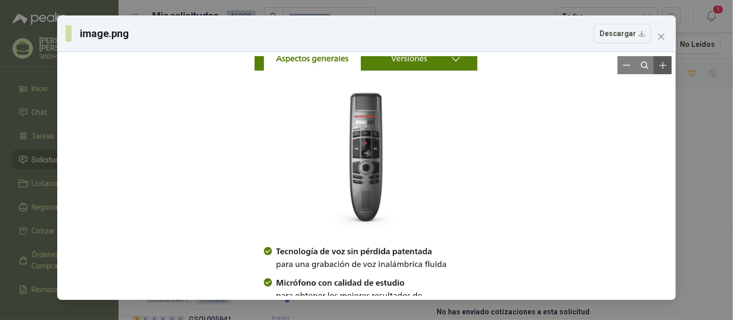
click at [662, 65] on icon "Zoom in" at bounding box center [662, 65] width 7 height 7
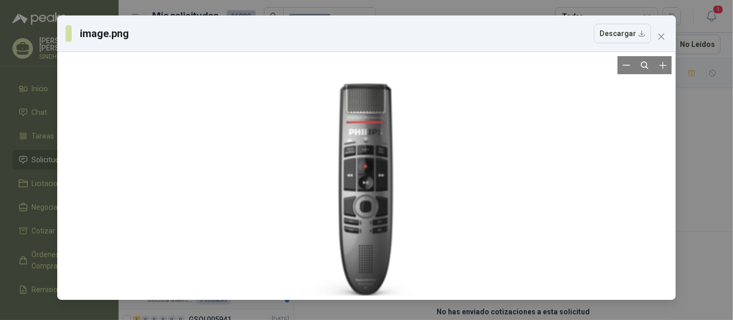
drag, startPoint x: 521, startPoint y: 161, endPoint x: 521, endPoint y: 180, distance: 19.6
click at [521, 180] on div at bounding box center [366, 289] width 368 height 798
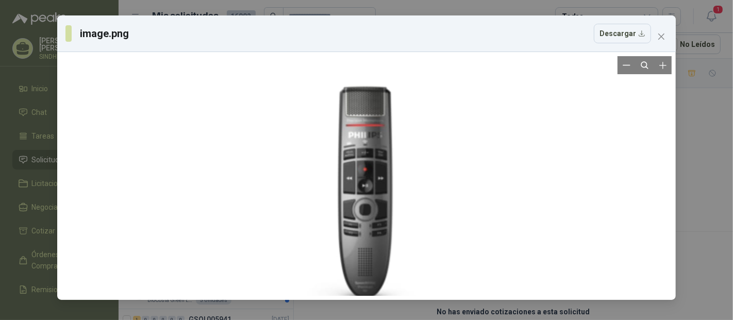
drag, startPoint x: 505, startPoint y: 200, endPoint x: 505, endPoint y: 186, distance: 13.9
click at [505, 186] on div at bounding box center [365, 292] width 368 height 798
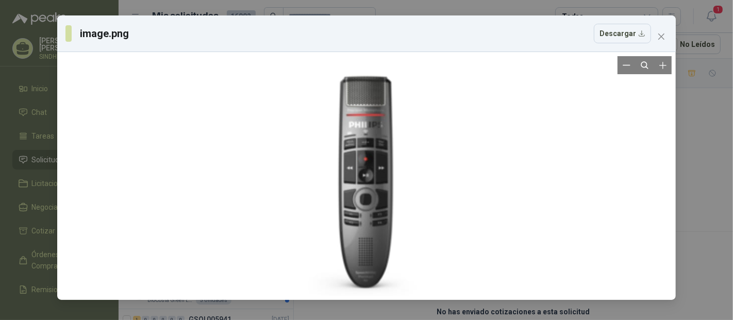
drag, startPoint x: 505, startPoint y: 186, endPoint x: 505, endPoint y: 176, distance: 10.3
click at [505, 176] on div at bounding box center [366, 282] width 368 height 798
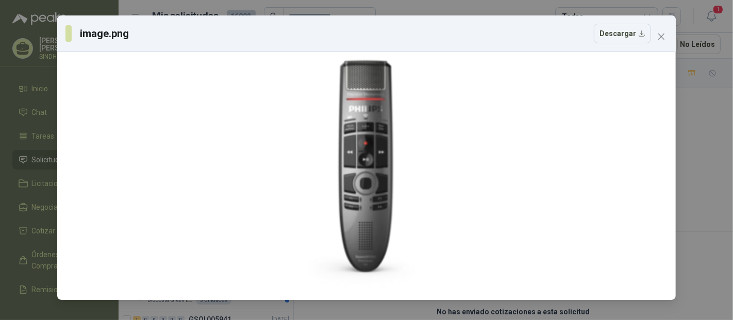
click at [713, 126] on div "image.png Descargar" at bounding box center [366, 160] width 733 height 320
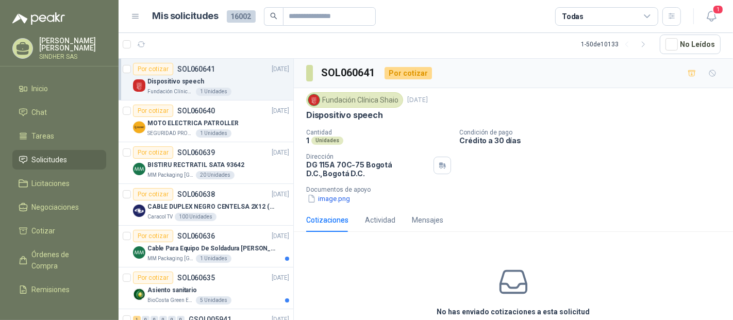
click at [327, 193] on button "image.png" at bounding box center [328, 198] width 45 height 11
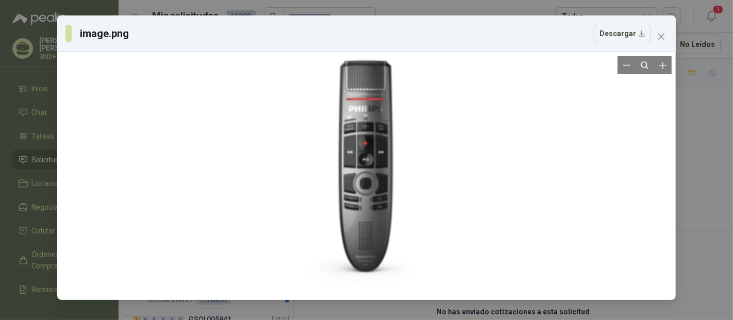
click at [328, 196] on div at bounding box center [366, 266] width 368 height 798
click at [699, 133] on div "image.png Descargar" at bounding box center [366, 160] width 733 height 320
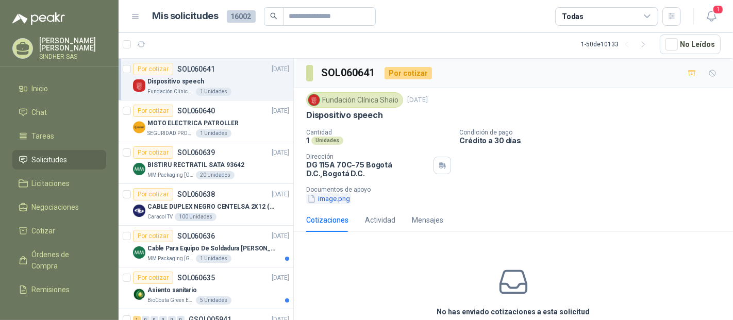
click at [330, 198] on button "image.png" at bounding box center [328, 198] width 45 height 11
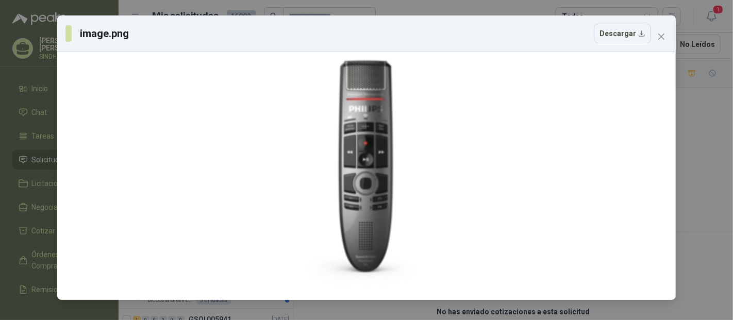
click at [722, 150] on div "image.png Descargar" at bounding box center [366, 160] width 733 height 320
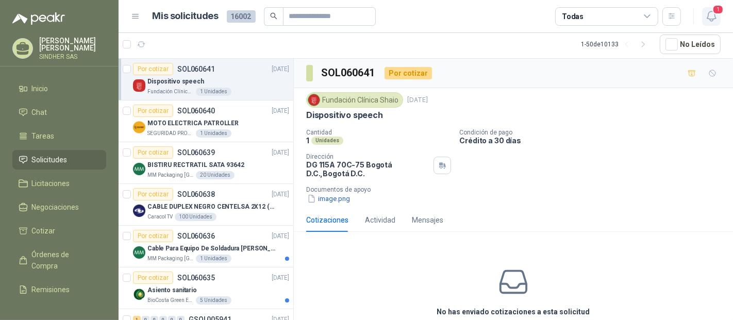
click at [715, 10] on span "1" at bounding box center [717, 10] width 11 height 10
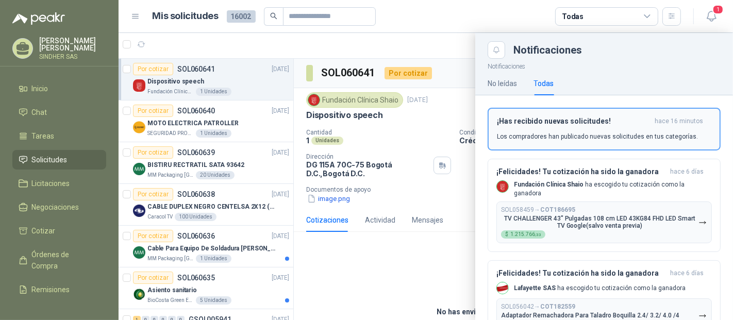
click at [526, 120] on h3 "¡Has recibido nuevas solicitudes!" at bounding box center [574, 121] width 154 height 9
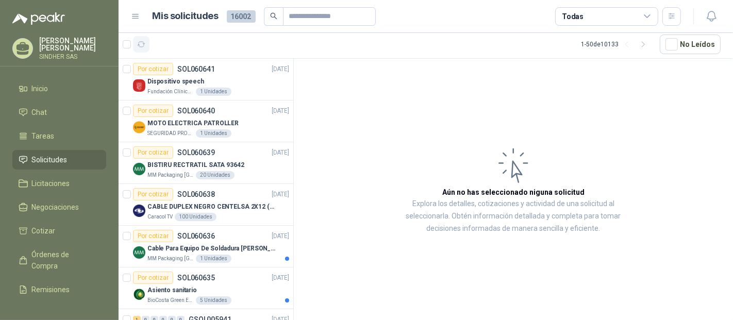
click at [140, 42] on icon "button" at bounding box center [141, 44] width 9 height 9
click at [240, 208] on p "CABLE DUPLEX NEGRO CENTELSA 2X12 (COLOR NEGRO)" at bounding box center [211, 207] width 128 height 10
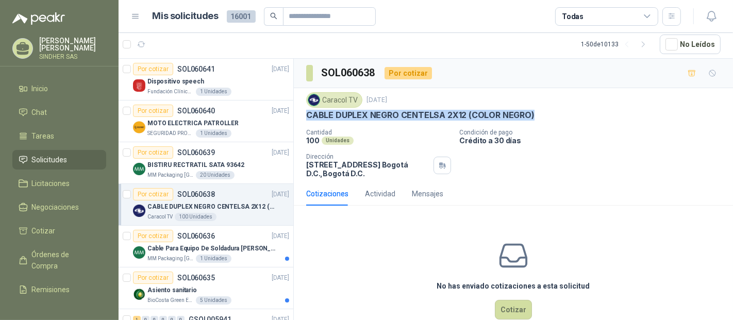
drag, startPoint x: 306, startPoint y: 116, endPoint x: 531, endPoint y: 115, distance: 225.1
click at [531, 115] on div "CABLE DUPLEX NEGRO CENTELSA 2X12 (COLOR NEGRO)" at bounding box center [513, 115] width 414 height 11
copy p "CABLE DUPLEX NEGRO CENTELSA 2X12 (COLOR NEGRO)"
click at [348, 239] on div "No has enviado cotizaciones a esta solicitud Cotizar" at bounding box center [513, 279] width 439 height 131
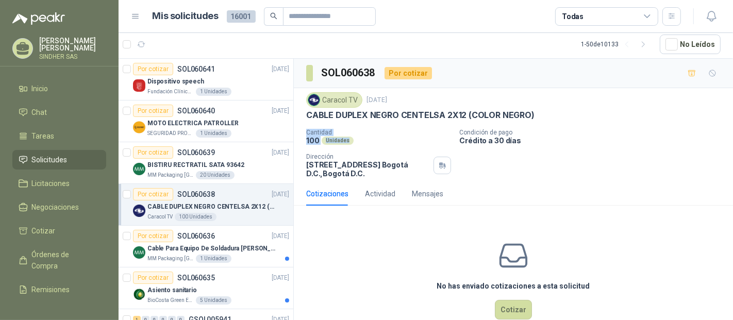
drag, startPoint x: 304, startPoint y: 128, endPoint x: 358, endPoint y: 142, distance: 55.0
click at [350, 141] on div "Caracol TV [DATE] CABLE DUPLEX NEGRO CENTELSA 2X12 (COLOR NEGRO) Cantidad 100 U…" at bounding box center [513, 135] width 439 height 94
click at [366, 145] on div "Cantidad 100 Unidades Condición de pago Crédito a 30 días Dirección [STREET_ADD…" at bounding box center [513, 153] width 414 height 49
drag, startPoint x: 366, startPoint y: 145, endPoint x: 298, endPoint y: 124, distance: 70.7
click at [298, 124] on div "Caracol TV [DATE] CABLE DUPLEX NEGRO CENTELSA 2X12 (COLOR NEGRO) Cantidad 100 U…" at bounding box center [513, 135] width 439 height 94
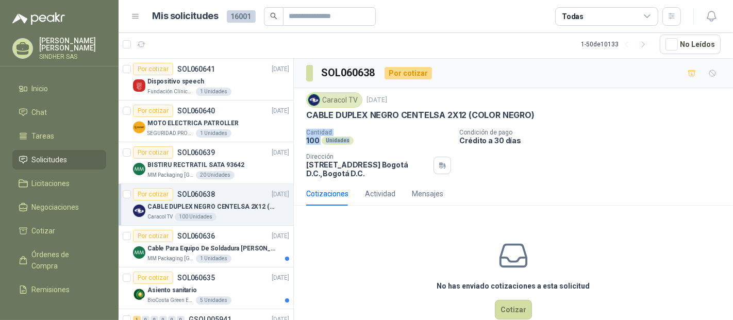
click at [393, 140] on div "100 Unidades" at bounding box center [378, 140] width 145 height 9
click at [669, 118] on div "CABLE DUPLEX NEGRO CENTELSA 2X12 (COLOR NEGRO)" at bounding box center [513, 115] width 414 height 11
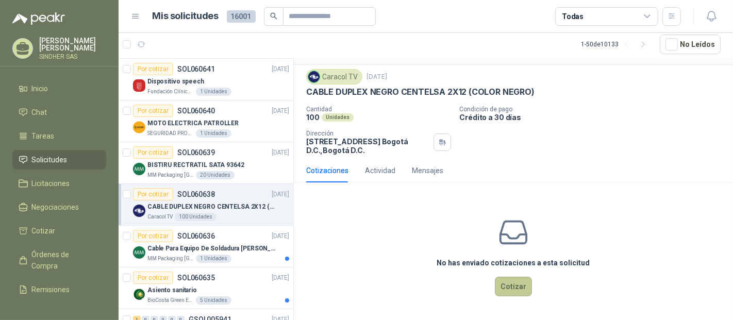
click at [510, 285] on button "Cotizar" at bounding box center [513, 287] width 37 height 20
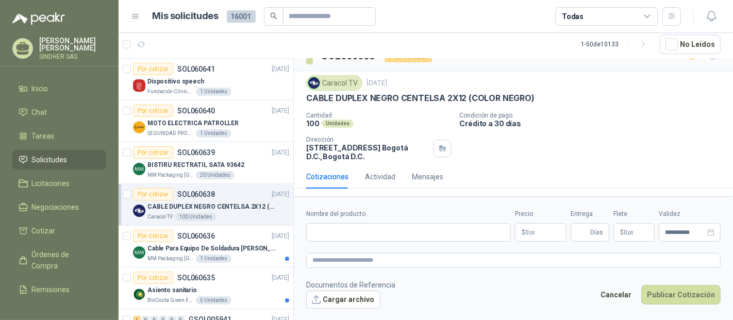
scroll to position [16, 0]
click at [545, 234] on body "[PERSON_NAME] SINDHER SAS Inicio Chat Tareas Solicitudes Licitaciones Negociaci…" at bounding box center [366, 160] width 733 height 320
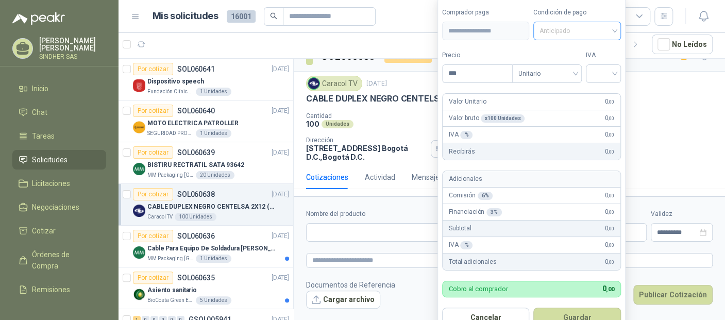
click at [565, 28] on span "Anticipado" at bounding box center [576, 30] width 75 height 15
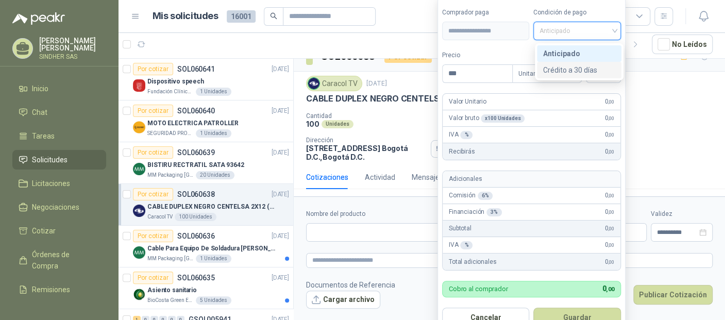
click at [568, 67] on div "Crédito a 30 días" at bounding box center [579, 69] width 72 height 11
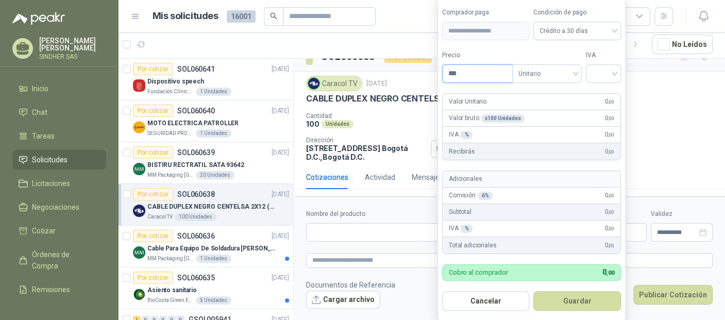
click at [490, 80] on input "***" at bounding box center [478, 74] width 70 height 18
paste input "******"
click at [605, 76] on input "search" at bounding box center [601, 72] width 23 height 15
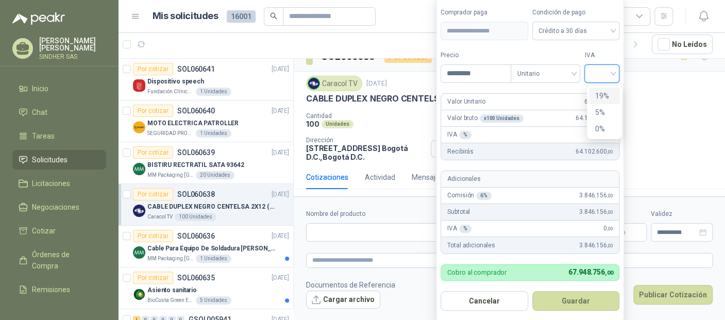
click at [607, 94] on div "19%" at bounding box center [604, 95] width 19 height 11
click at [479, 80] on input "*********" at bounding box center [477, 74] width 72 height 18
click at [479, 79] on input "*********" at bounding box center [477, 74] width 72 height 18
paste input
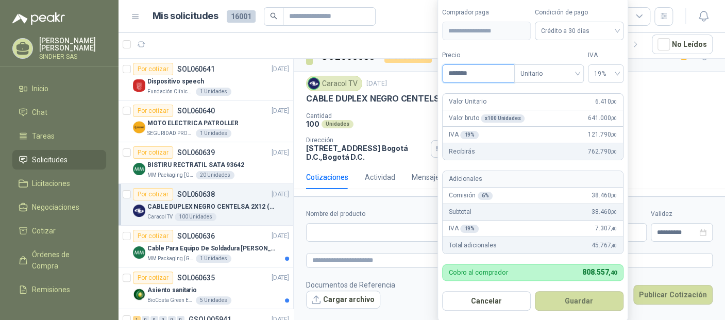
type input "*******"
click at [566, 99] on div "Valor Unitario 6.410 ,00" at bounding box center [533, 102] width 180 height 16
click at [566, 298] on button "Guardar" at bounding box center [579, 301] width 89 height 20
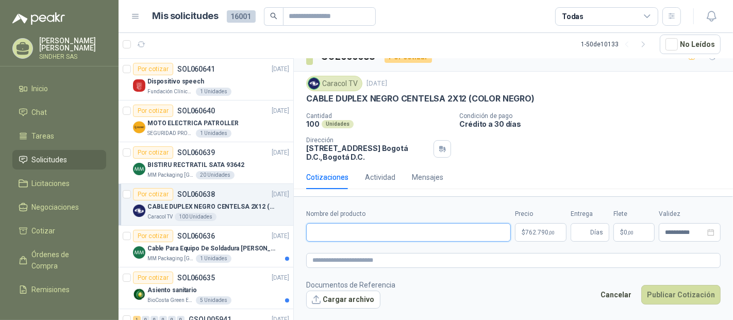
click at [428, 238] on input "Nombre del producto" at bounding box center [408, 232] width 205 height 19
click at [362, 234] on input "Nombre del producto" at bounding box center [408, 232] width 205 height 19
paste input "**********"
type input "**********"
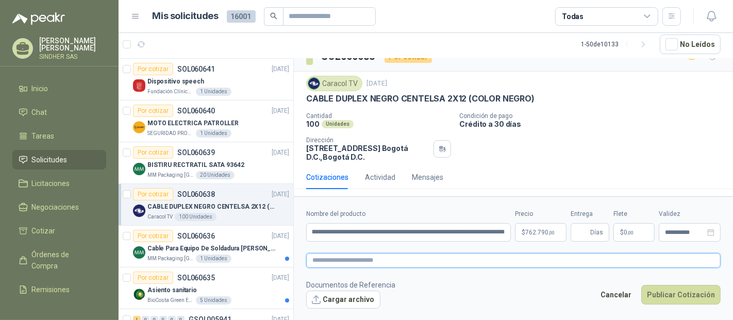
click at [413, 260] on textarea at bounding box center [513, 260] width 414 height 14
click at [397, 265] on textarea at bounding box center [513, 260] width 414 height 14
type textarea "*"
type textarea "**"
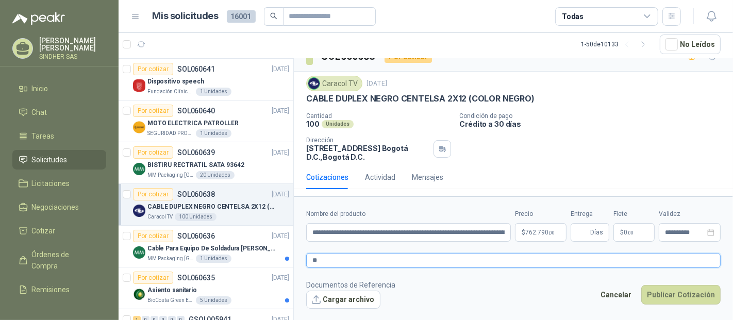
type textarea "***"
type textarea "****"
type textarea "*****"
type textarea "*******"
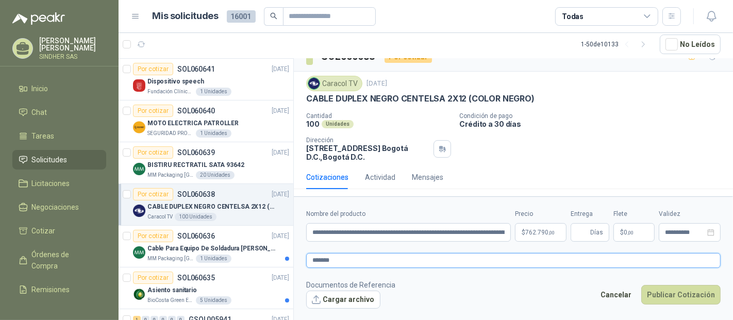
type textarea "********"
type textarea "*********"
type textarea "**********"
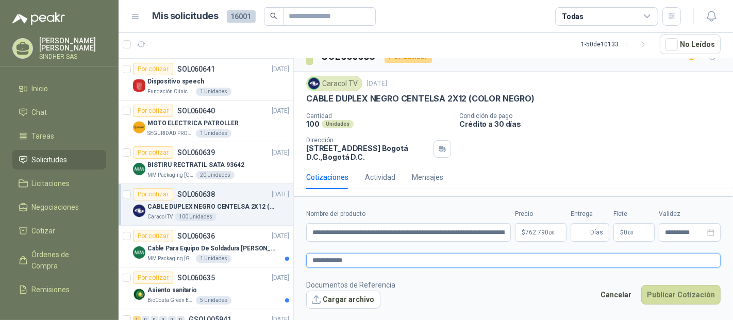
type textarea "**********"
drag, startPoint x: 595, startPoint y: 154, endPoint x: 555, endPoint y: 199, distance: 60.6
click at [595, 154] on div "Cantidad 100 Unidades Condición de pago Crédito a 30 días Dirección [STREET_ADD…" at bounding box center [513, 136] width 414 height 49
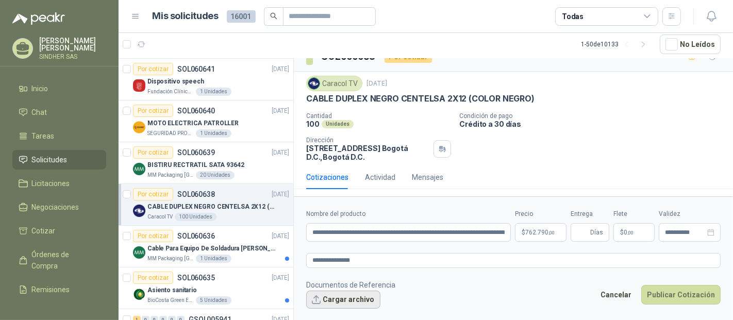
click at [367, 301] on button "Cargar archivo" at bounding box center [343, 300] width 74 height 19
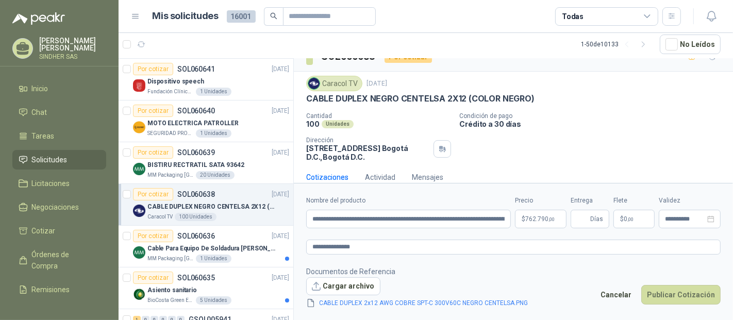
scroll to position [23, 0]
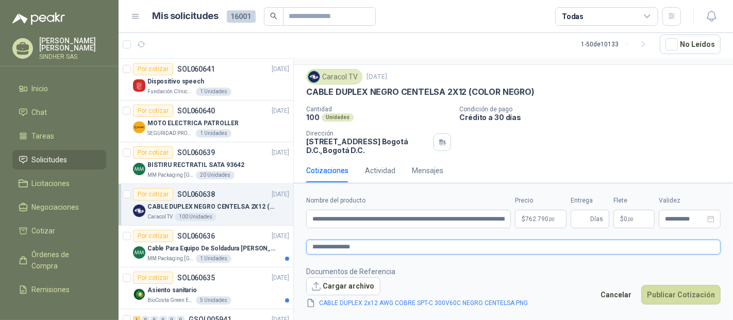
click at [469, 248] on textarea "**********" at bounding box center [513, 247] width 414 height 14
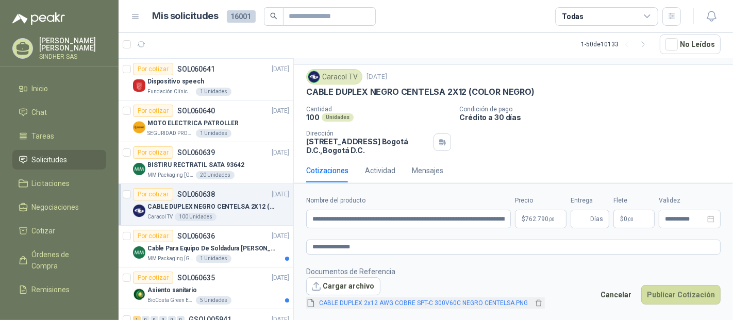
click at [454, 302] on link "CABLE DUPLEX 2x12 AWG COBRE SPT-C 300V60C NEGRO CENTELSA.PNG" at bounding box center [423, 303] width 217 height 10
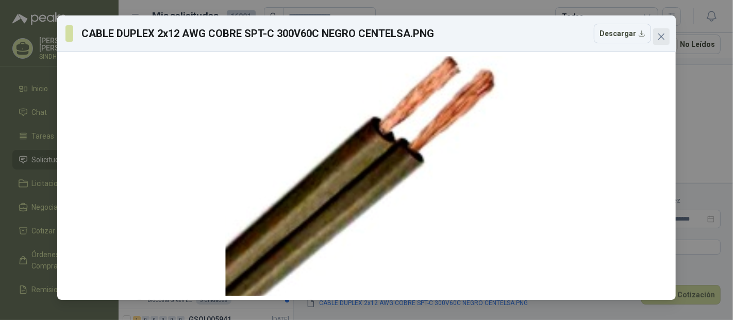
click at [658, 37] on icon "close" at bounding box center [661, 36] width 8 height 8
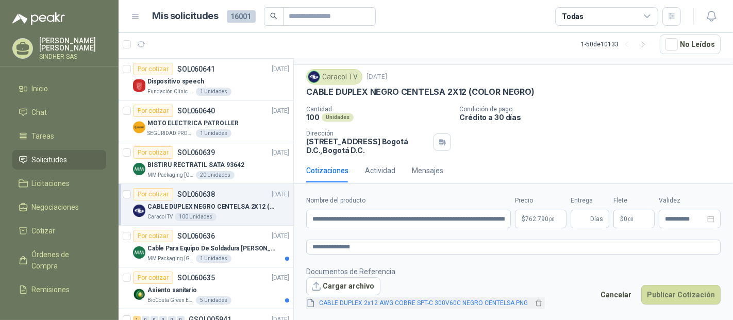
click at [449, 303] on link "CABLE DUPLEX 2x12 AWG COBRE SPT-C 300V60C NEGRO CENTELSA.PNG" at bounding box center [423, 303] width 217 height 10
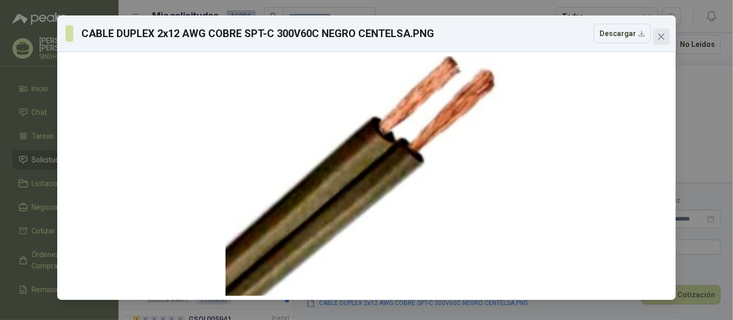
click at [659, 36] on icon "close" at bounding box center [661, 36] width 8 height 8
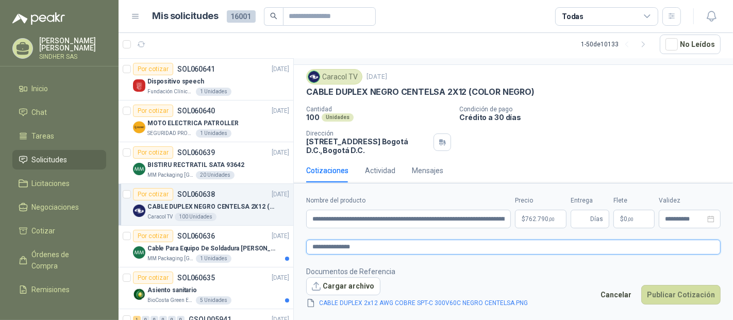
click at [369, 246] on textarea "**********" at bounding box center [513, 247] width 414 height 14
click at [312, 247] on textarea "**********" at bounding box center [513, 247] width 414 height 14
paste textarea "**********"
type textarea "**********"
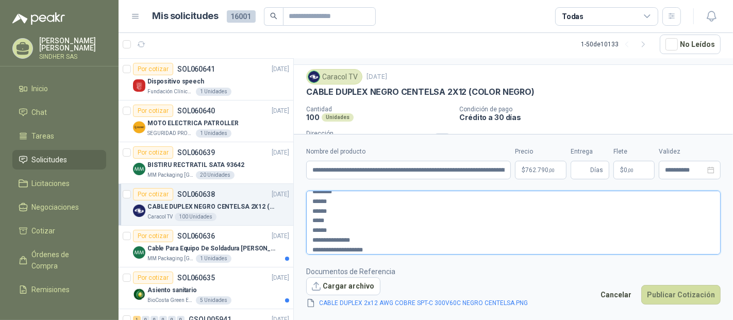
type textarea "**********"
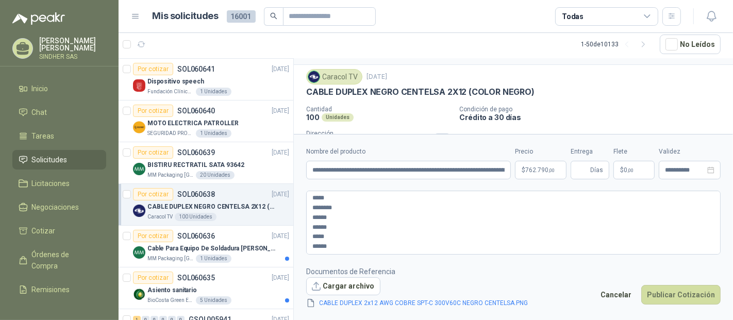
drag, startPoint x: 324, startPoint y: 205, endPoint x: 579, endPoint y: 112, distance: 271.4
click at [579, 113] on p "Crédito a 30 días" at bounding box center [593, 117] width 269 height 9
click at [325, 208] on textarea "**********" at bounding box center [513, 222] width 414 height 63
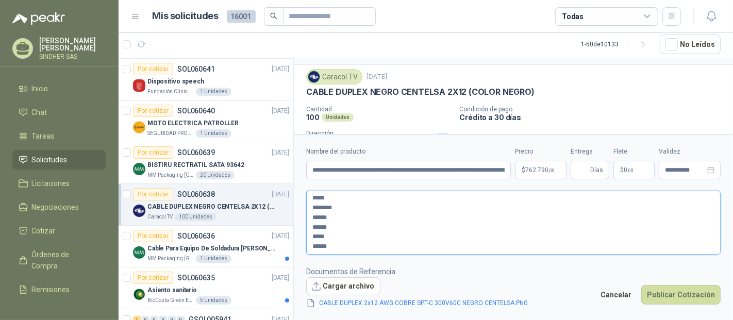
click at [325, 224] on textarea "**********" at bounding box center [513, 222] width 414 height 63
click at [315, 238] on textarea "**********" at bounding box center [513, 222] width 414 height 63
click at [332, 221] on textarea "**********" at bounding box center [513, 222] width 414 height 63
type textarea "**********"
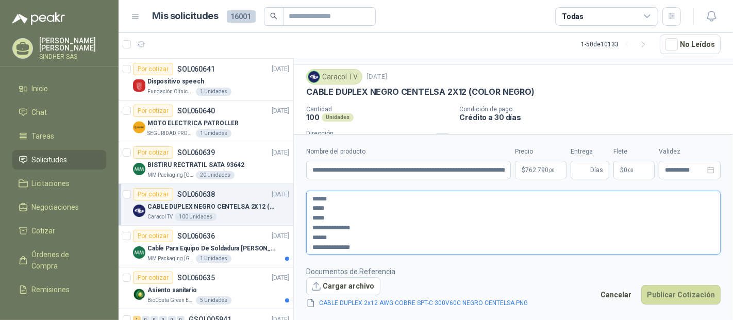
type textarea "**********"
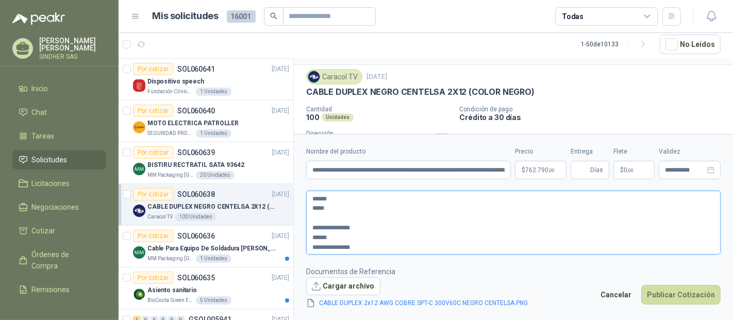
type textarea "**********"
drag, startPoint x: 322, startPoint y: 199, endPoint x: 411, endPoint y: 224, distance: 92.0
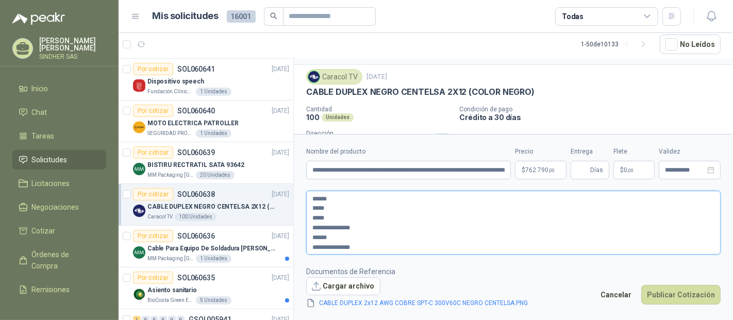
click at [411, 224] on textarea "**********" at bounding box center [513, 222] width 414 height 63
click at [367, 246] on textarea "**********" at bounding box center [513, 222] width 414 height 63
type textarea "**********"
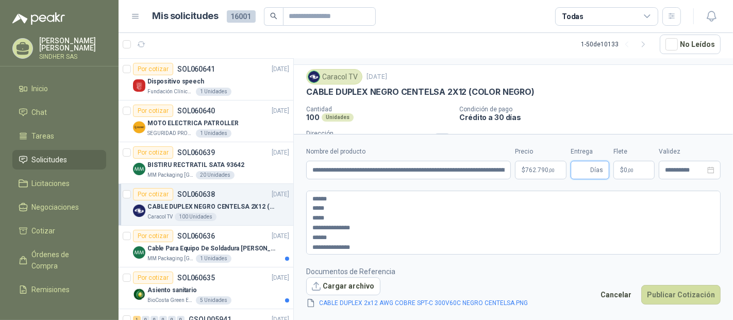
click at [585, 168] on input "Entrega" at bounding box center [582, 170] width 11 height 18
type input "*"
click at [690, 295] on button "Publicar Cotización" at bounding box center [680, 295] width 79 height 20
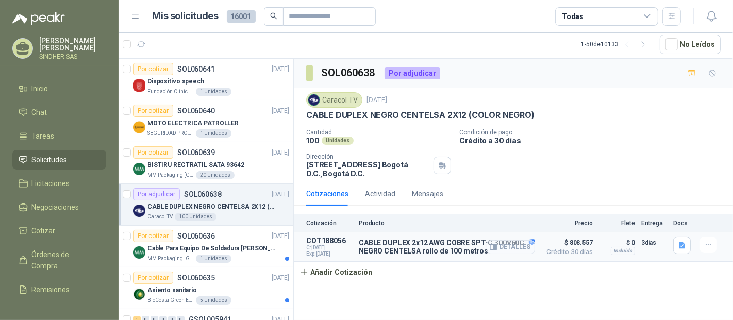
click at [521, 247] on button "Detalles" at bounding box center [510, 247] width 48 height 14
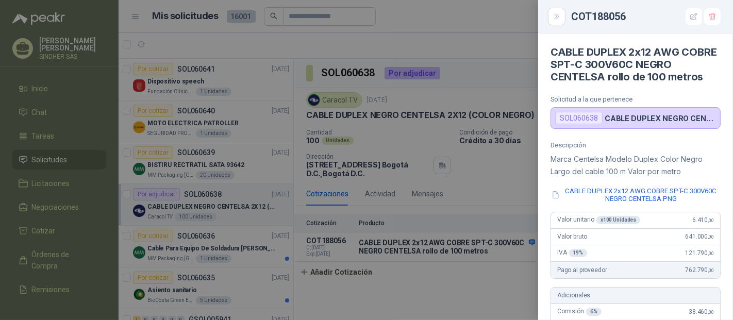
click at [498, 175] on div at bounding box center [366, 160] width 733 height 320
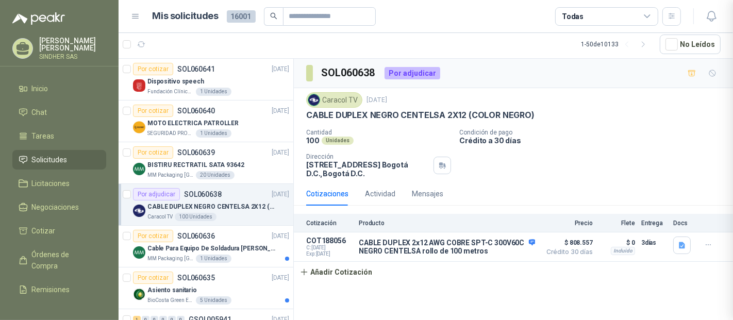
scroll to position [402, 0]
click at [521, 249] on button "Detalles" at bounding box center [510, 247] width 48 height 14
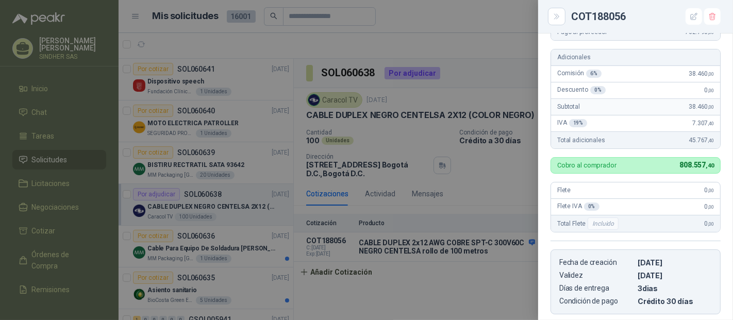
scroll to position [116, 0]
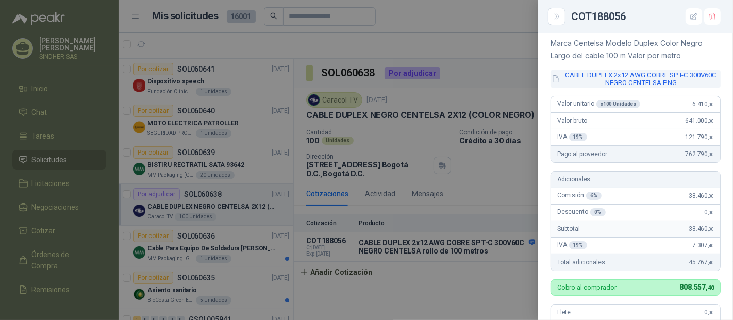
click at [624, 80] on button "CABLE DUPLEX 2x12 AWG COBRE SPT-C 300V60C NEGRO CENTELSA.PNG" at bounding box center [635, 79] width 170 height 18
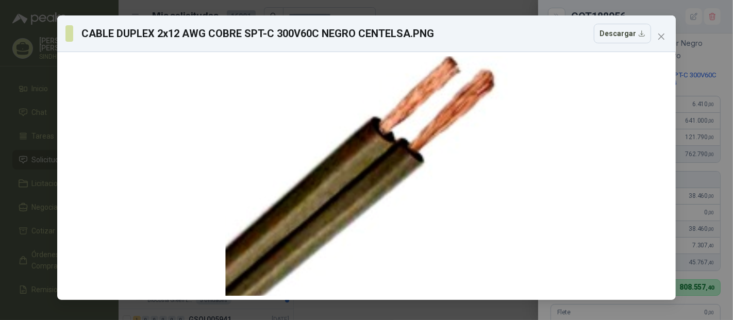
drag, startPoint x: 666, startPoint y: 42, endPoint x: 630, endPoint y: 92, distance: 61.6
click at [666, 41] on button "Close" at bounding box center [661, 36] width 16 height 16
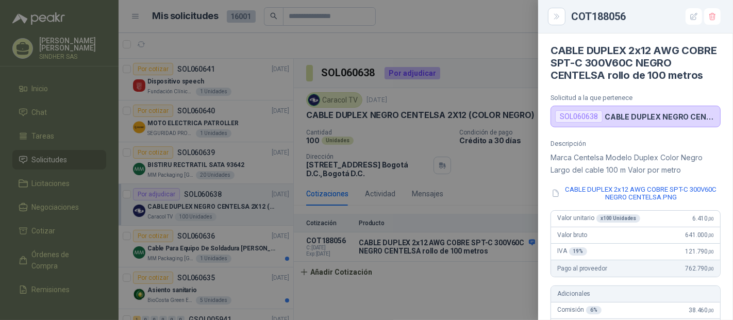
scroll to position [59, 0]
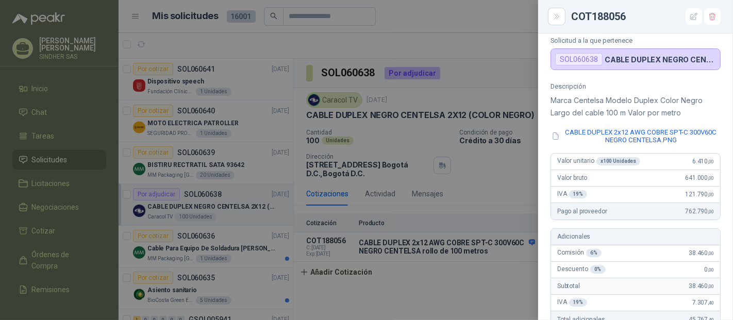
click at [497, 201] on div at bounding box center [366, 160] width 733 height 320
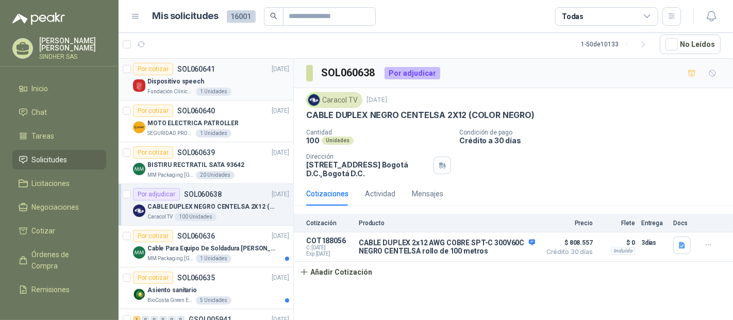
click at [188, 80] on p "Dispositivo speech" at bounding box center [175, 82] width 57 height 10
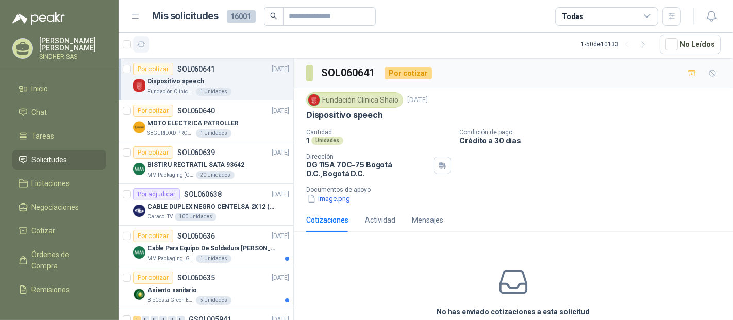
click at [137, 42] on icon "button" at bounding box center [141, 44] width 9 height 9
